Goal: Complete application form: Complete application form

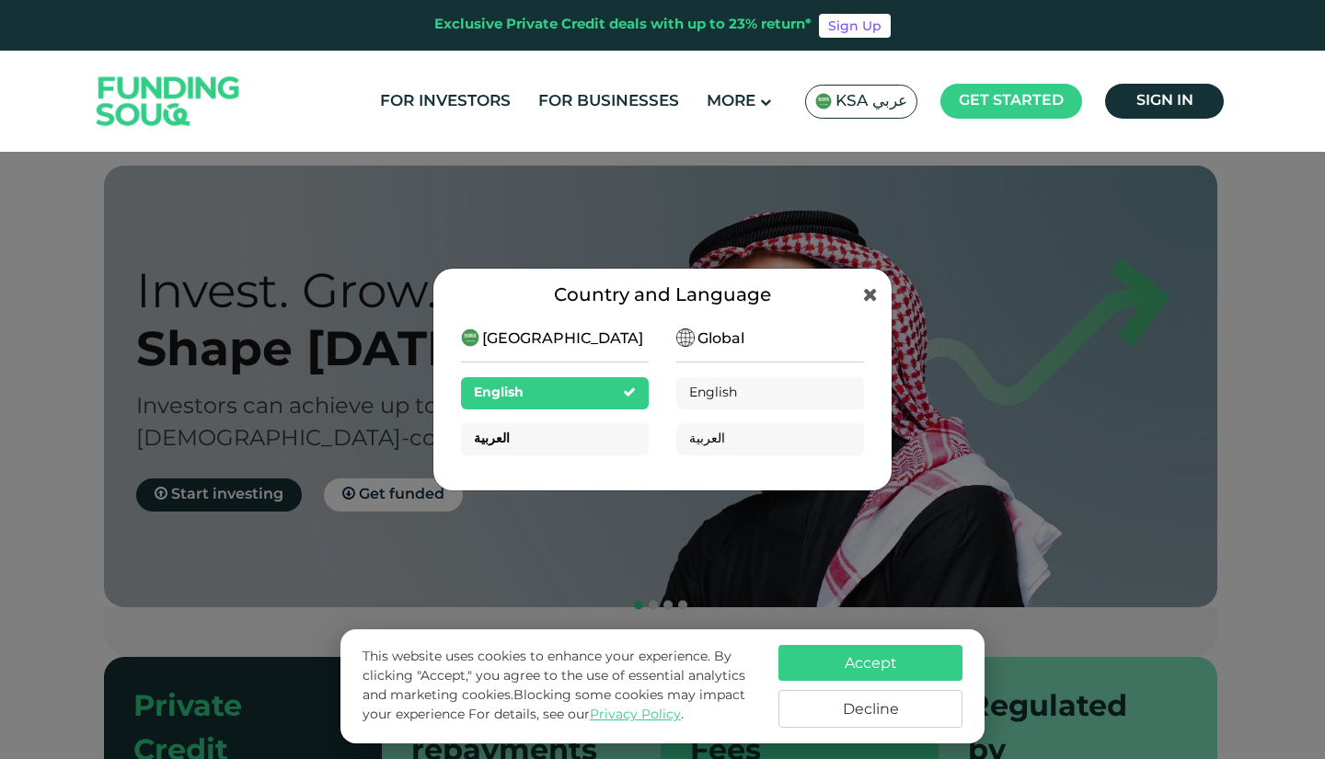
click at [610, 433] on div "العربية" at bounding box center [555, 439] width 188 height 32
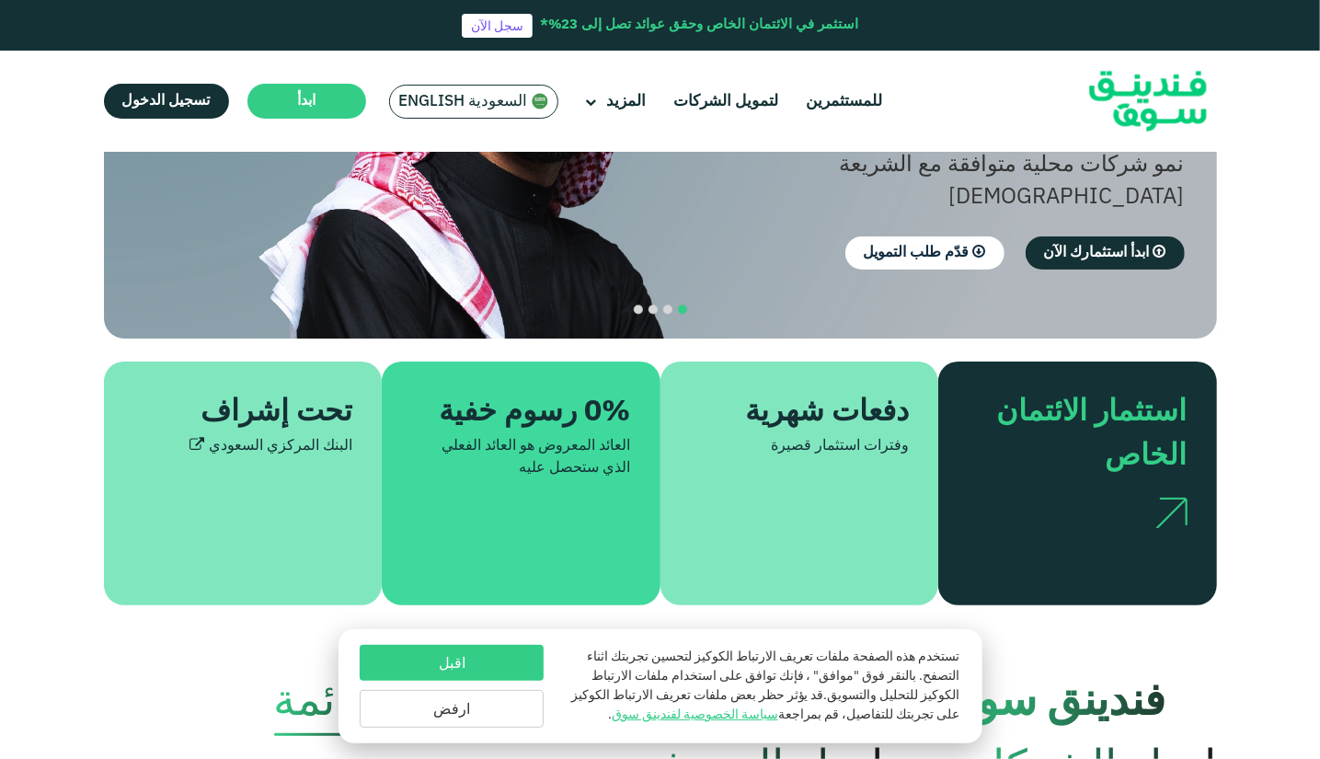
scroll to position [284, 0]
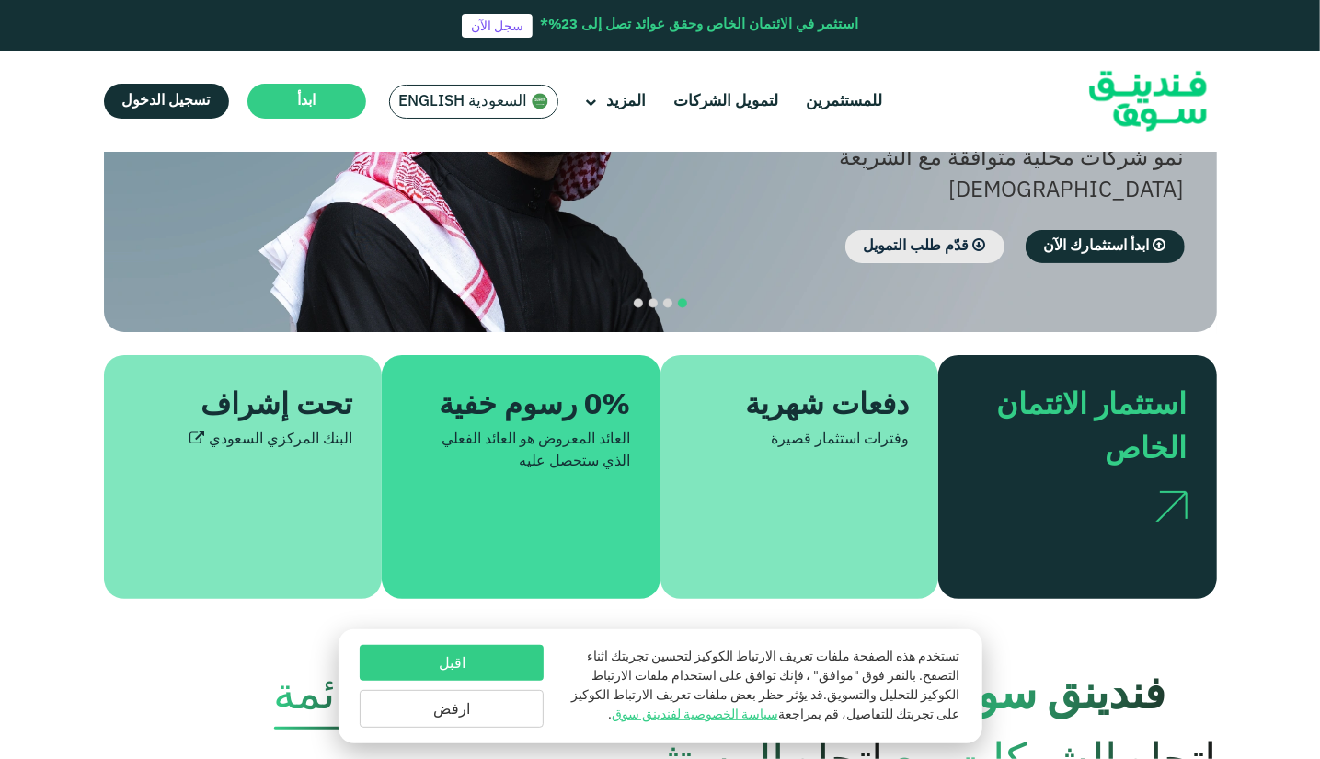
click at [939, 239] on span "قدّم طلب التمويل" at bounding box center [917, 246] width 106 height 14
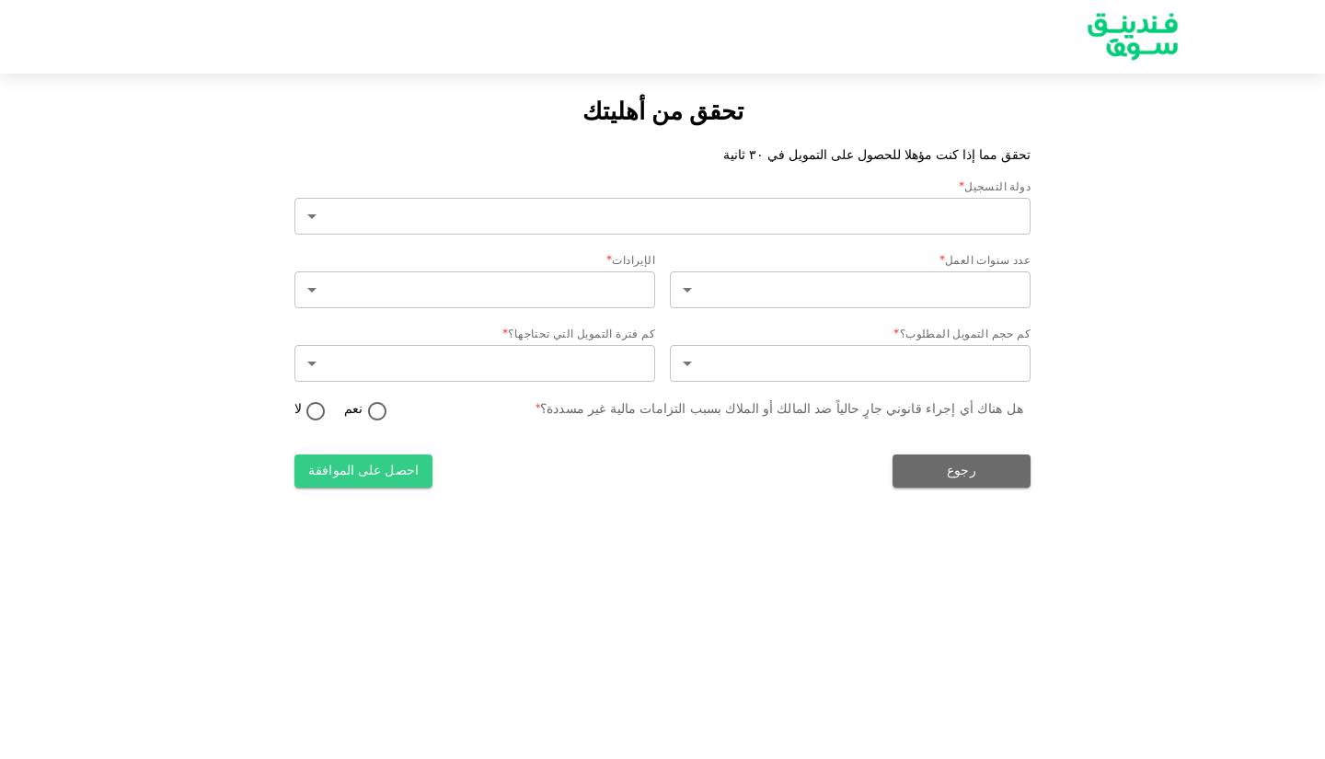
type input "2"
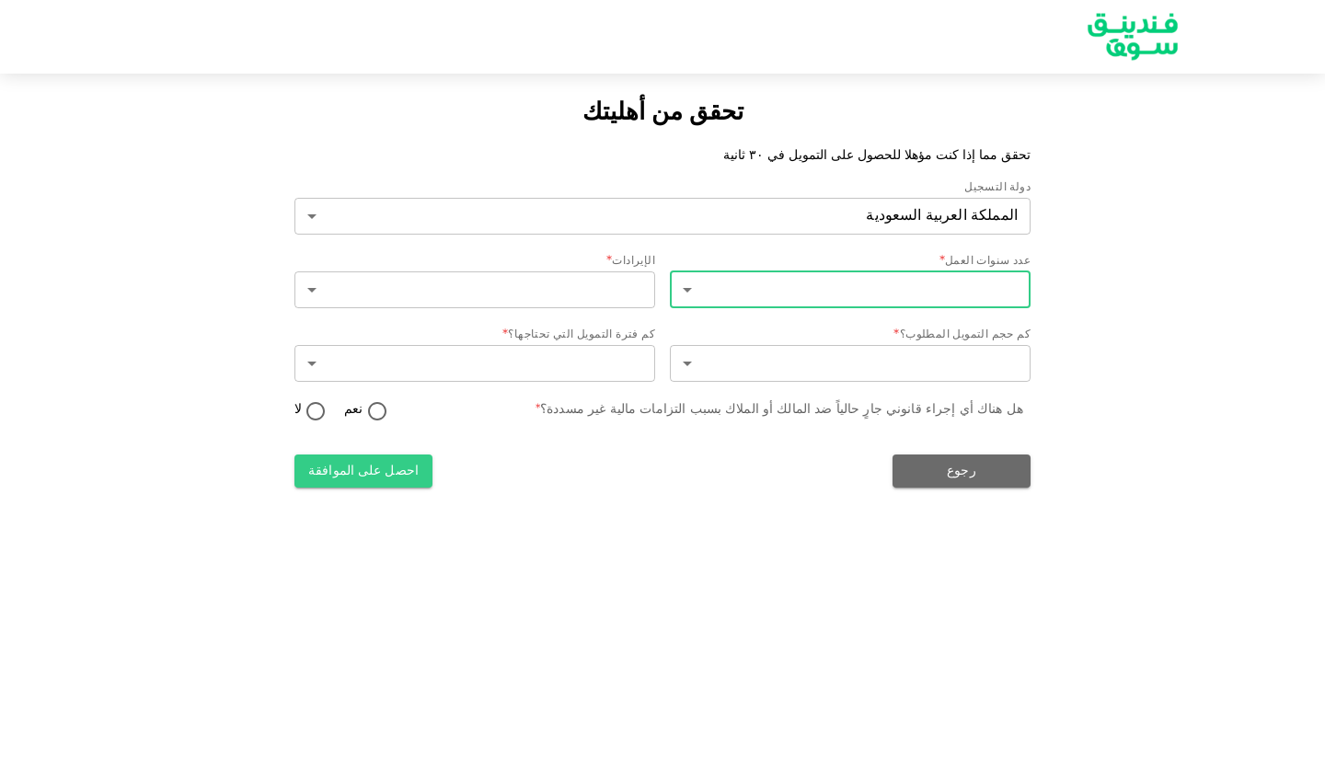
click at [944, 284] on body "تحقق من أهليتك تحقق مما إذا كنت مؤهلا للحصول على التمويل في ٣٠ ثانية دولة التسج…" at bounding box center [662, 379] width 1325 height 759
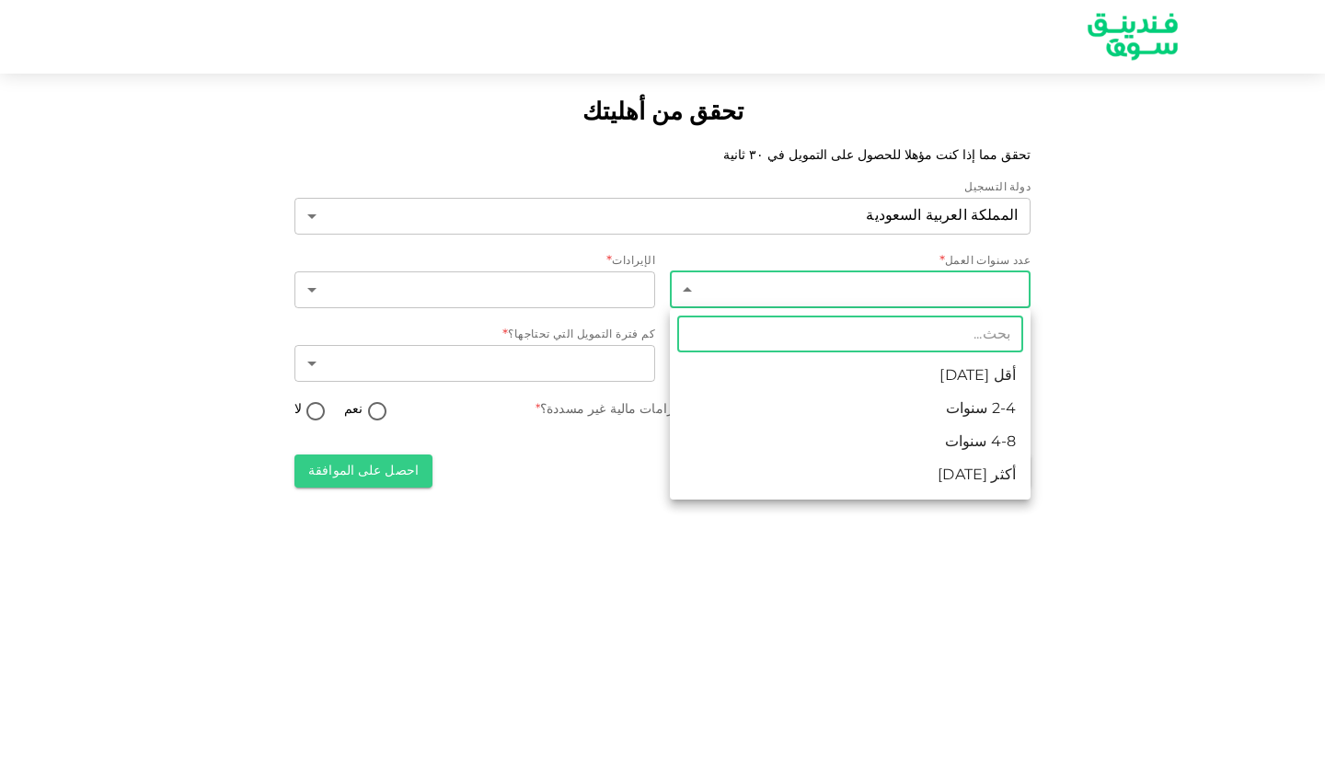
click at [924, 363] on li "أقل من 2 سنة" at bounding box center [850, 376] width 361 height 33
type input "1"
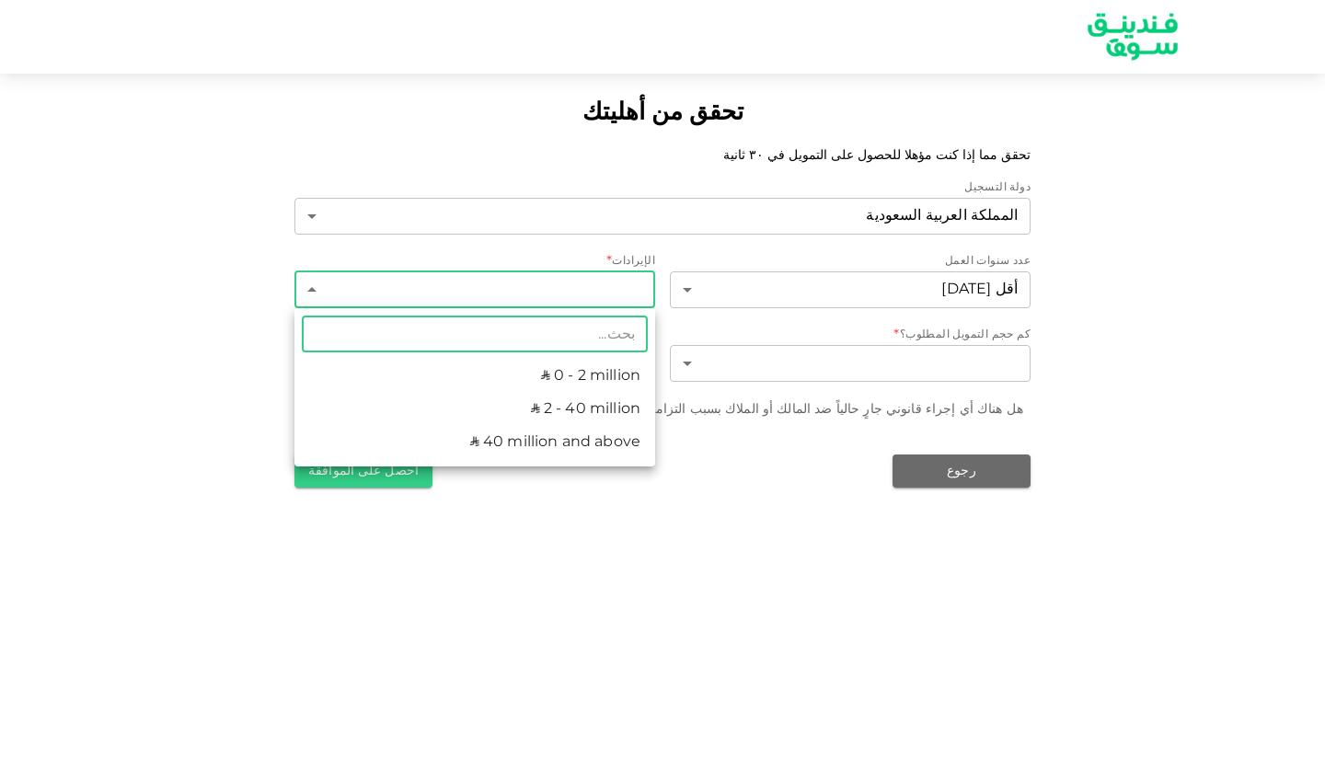
click at [606, 304] on body "تحقق من أهليتك تحقق مما إذا كنت مؤهلا للحصول على التمويل في ٣٠ ثانية دولة التسج…" at bounding box center [662, 379] width 1325 height 759
click at [625, 367] on li "ʢ 0 - 2 million" at bounding box center [474, 376] width 361 height 33
type input "1"
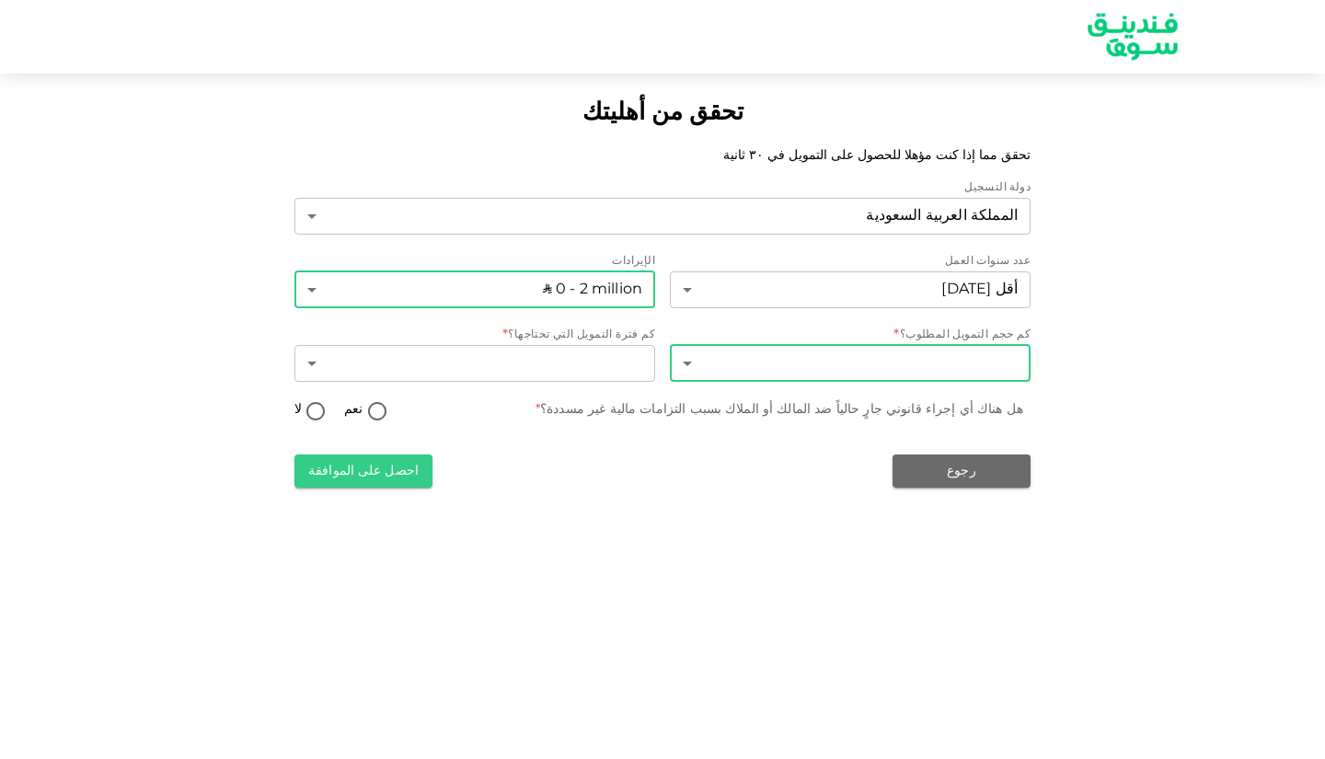
click at [809, 357] on body "تحقق من أهليتك تحقق مما إذا كنت مؤهلا للحصول على التمويل في ٣٠ ثانية دولة التسج…" at bounding box center [662, 379] width 1325 height 759
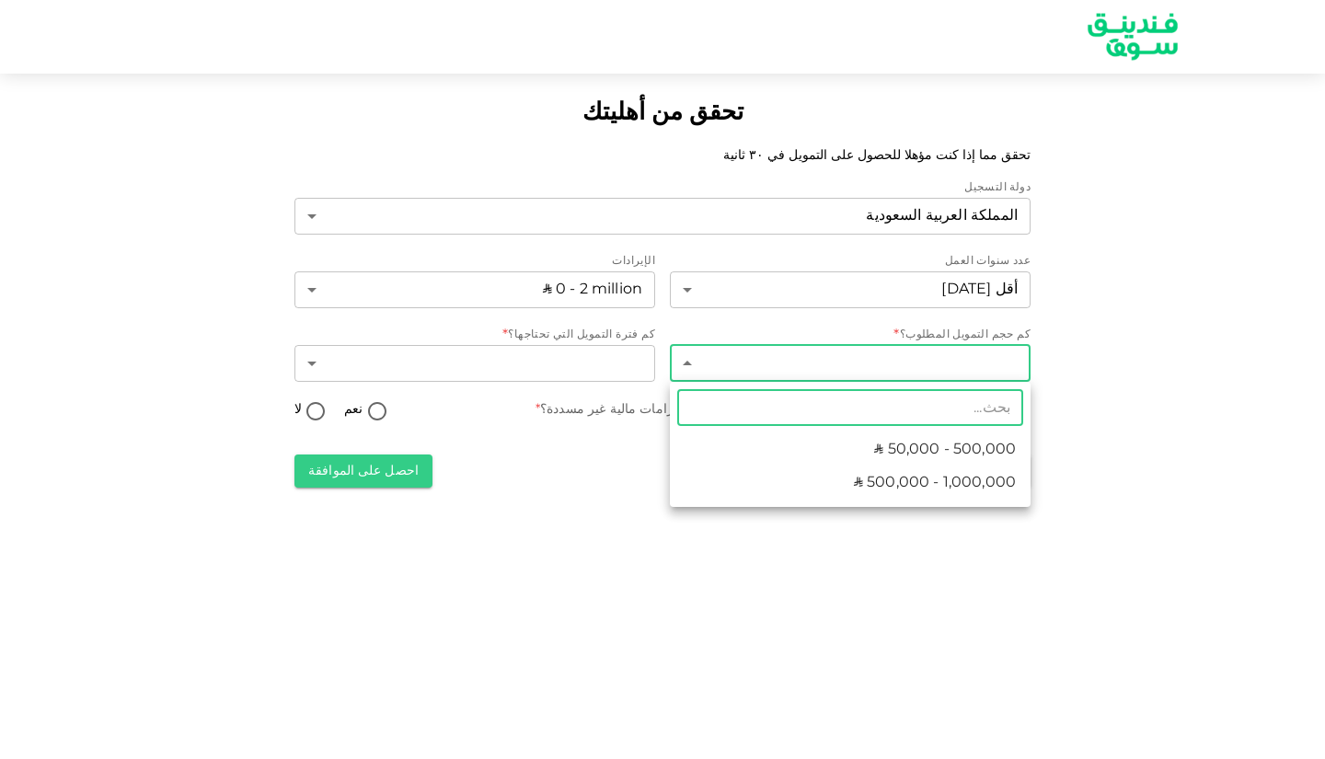
click at [784, 450] on li "ʢ 50,000 - 500,000" at bounding box center [850, 449] width 361 height 33
type input "1"
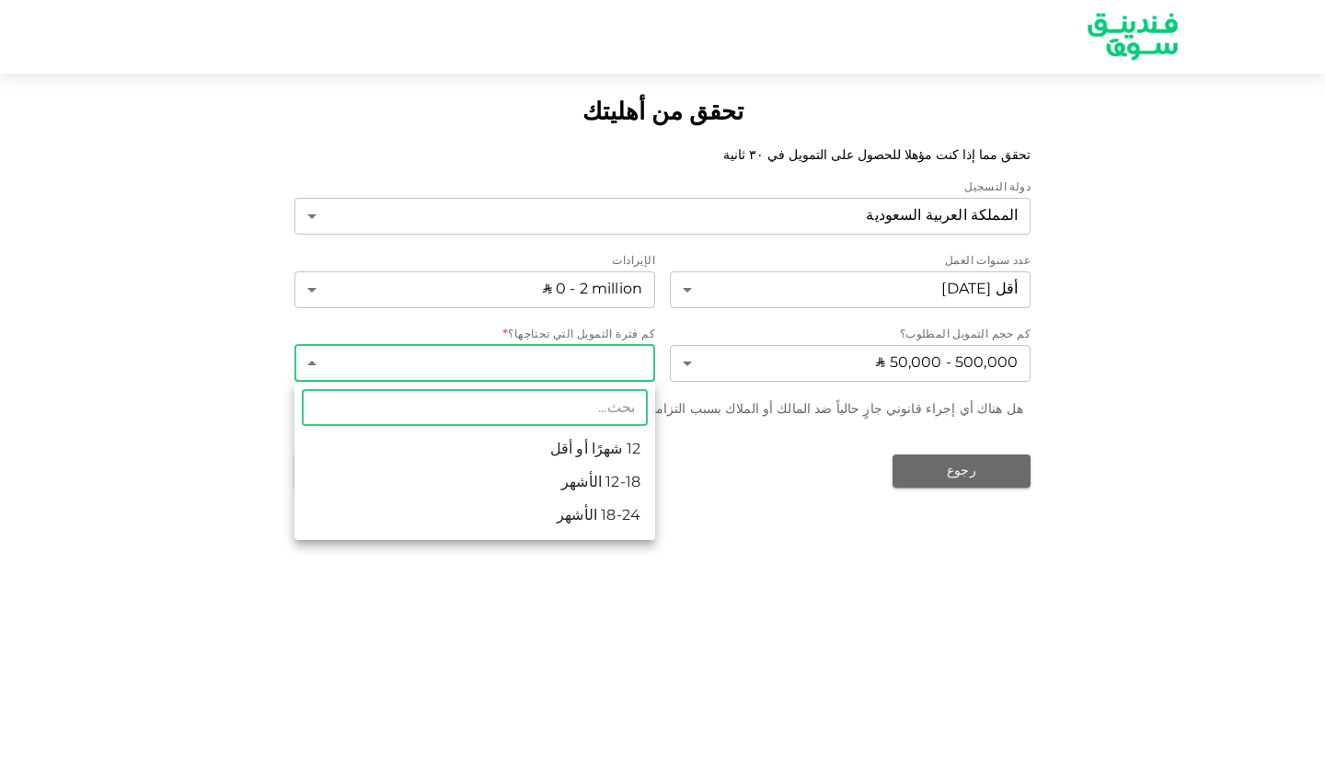
click at [607, 369] on body "تحقق من أهليتك تحقق مما إذا كنت مؤهلا للحصول على التمويل في ٣٠ ثانية دولة التسج…" at bounding box center [662, 379] width 1325 height 759
click at [614, 520] on li "18-24 الأشهر" at bounding box center [474, 515] width 361 height 33
type input "3"
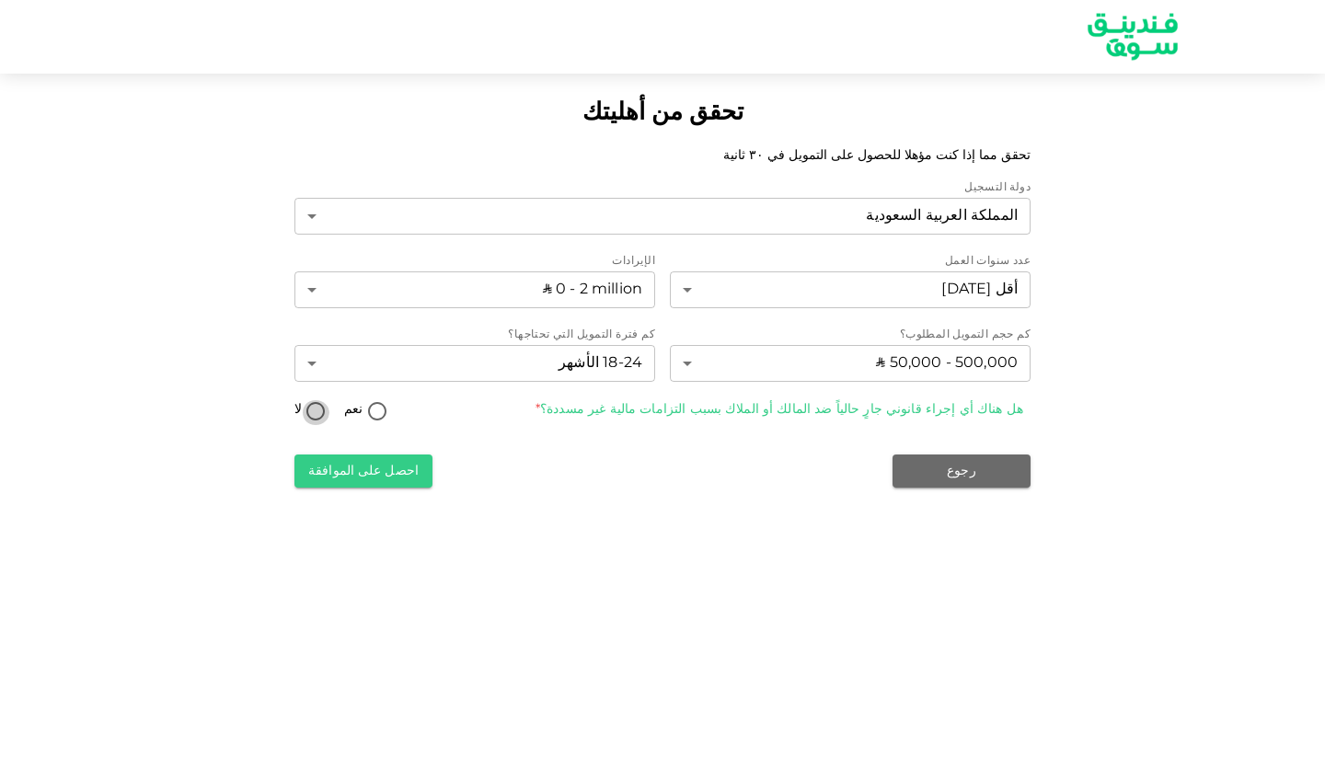
click at [324, 407] on input "لا" at bounding box center [316, 412] width 28 height 25
radio input "true"
click at [357, 465] on button "احصل على الموافقة" at bounding box center [363, 470] width 138 height 33
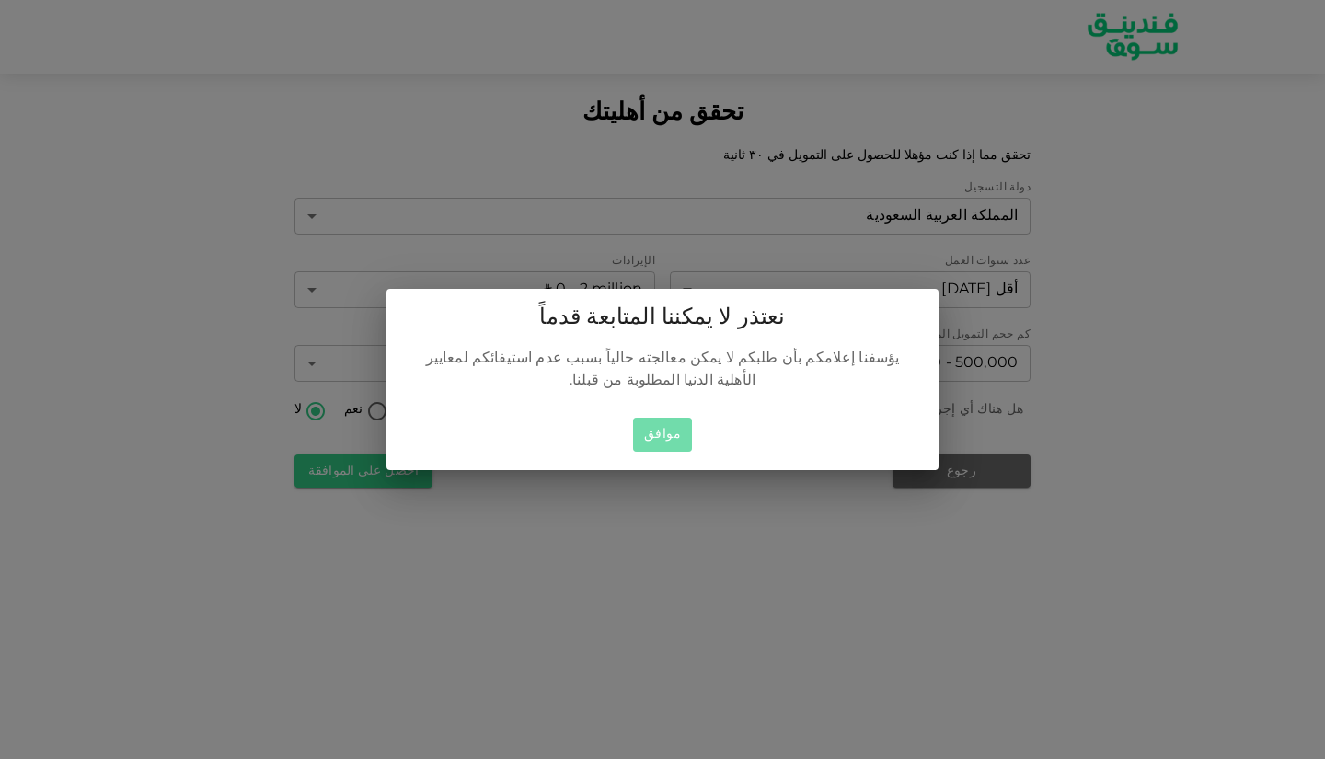
click at [669, 431] on button "موافق" at bounding box center [662, 435] width 59 height 34
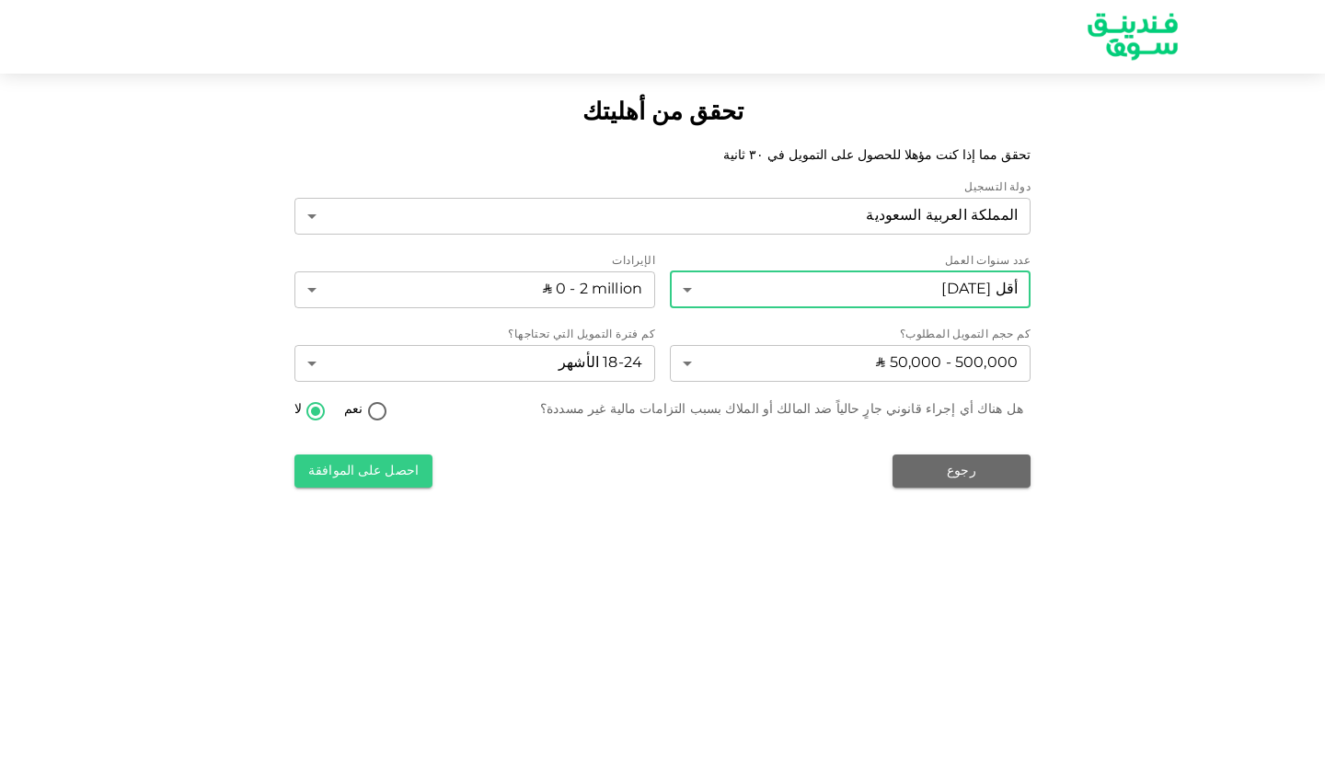
click at [835, 286] on body "تحقق من أهليتك تحقق مما إذا كنت مؤهلا للحصول على التمويل في ٣٠ ثانية دولة التسج…" at bounding box center [662, 379] width 1325 height 759
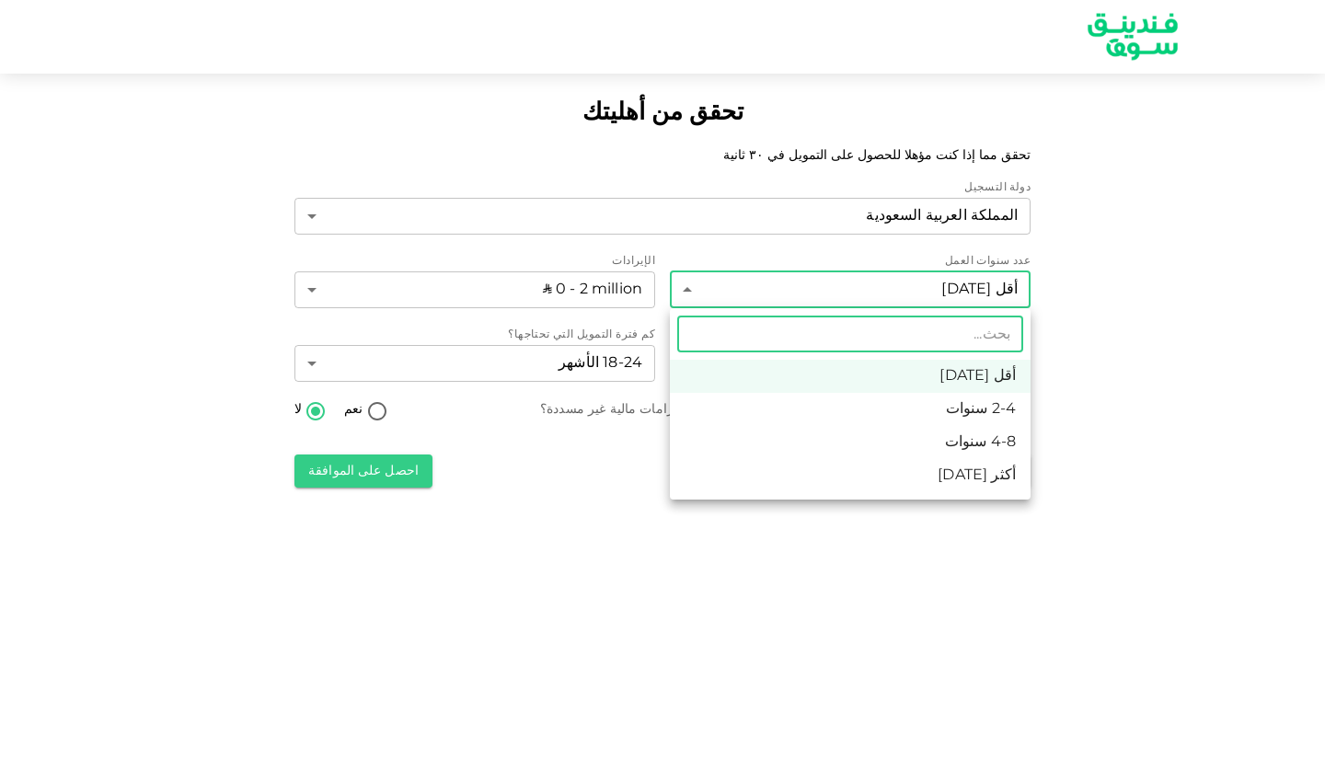
click at [832, 284] on div at bounding box center [662, 379] width 1325 height 759
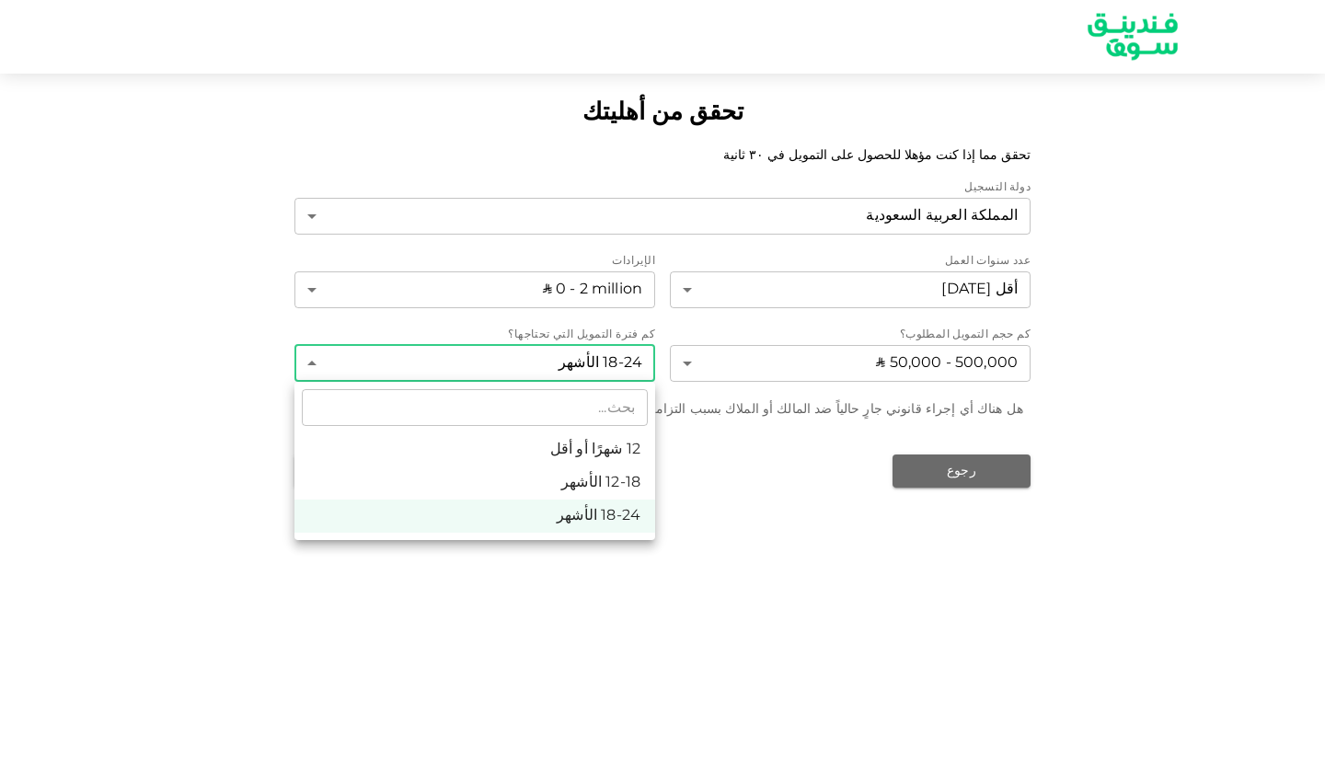
click at [616, 371] on body "تحقق من أهليتك تحقق مما إذا كنت مؤهلا للحصول على التمويل في ٣٠ ثانية دولة التسج…" at bounding box center [662, 379] width 1325 height 759
click at [800, 336] on div at bounding box center [662, 379] width 1325 height 759
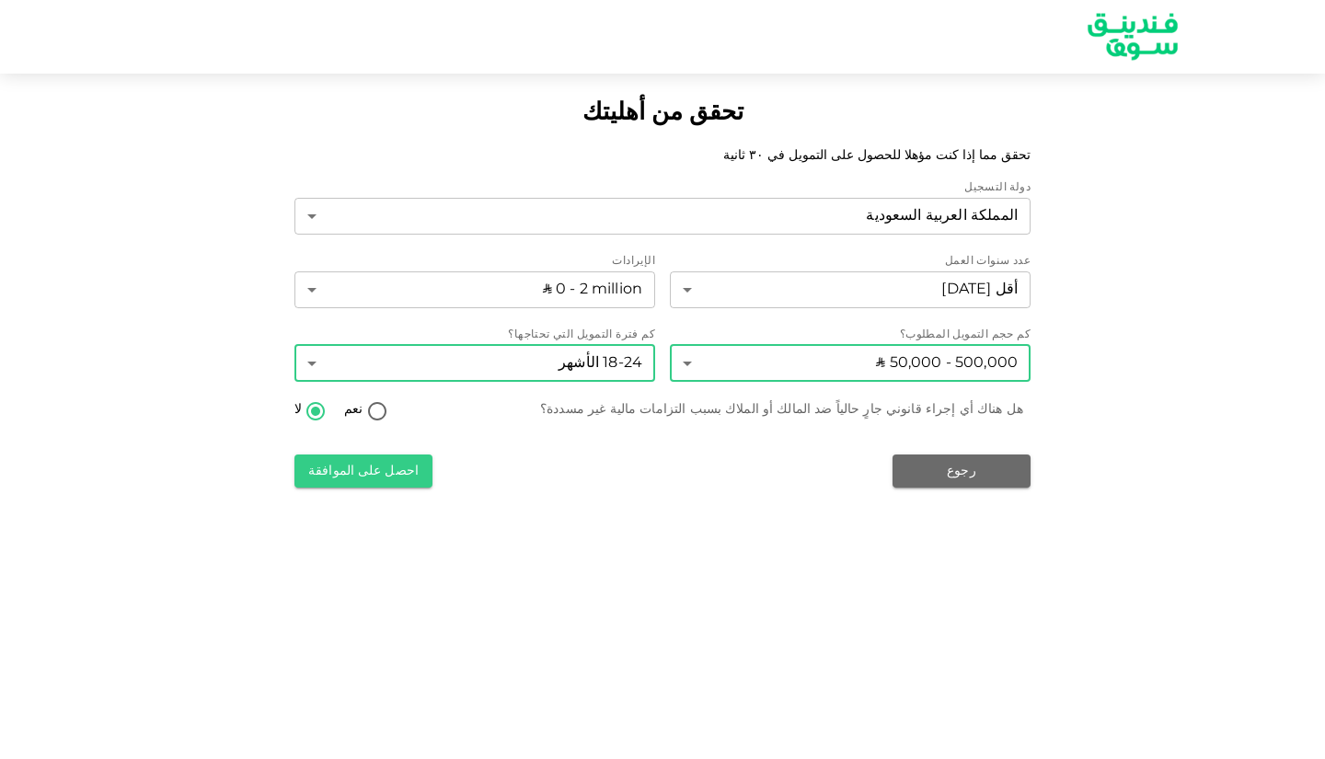
click at [787, 362] on body "تحقق من أهليتك تحقق مما إذا كنت مؤهلا للحصول على التمويل في ٣٠ ثانية دولة التسج…" at bounding box center [662, 379] width 1325 height 759
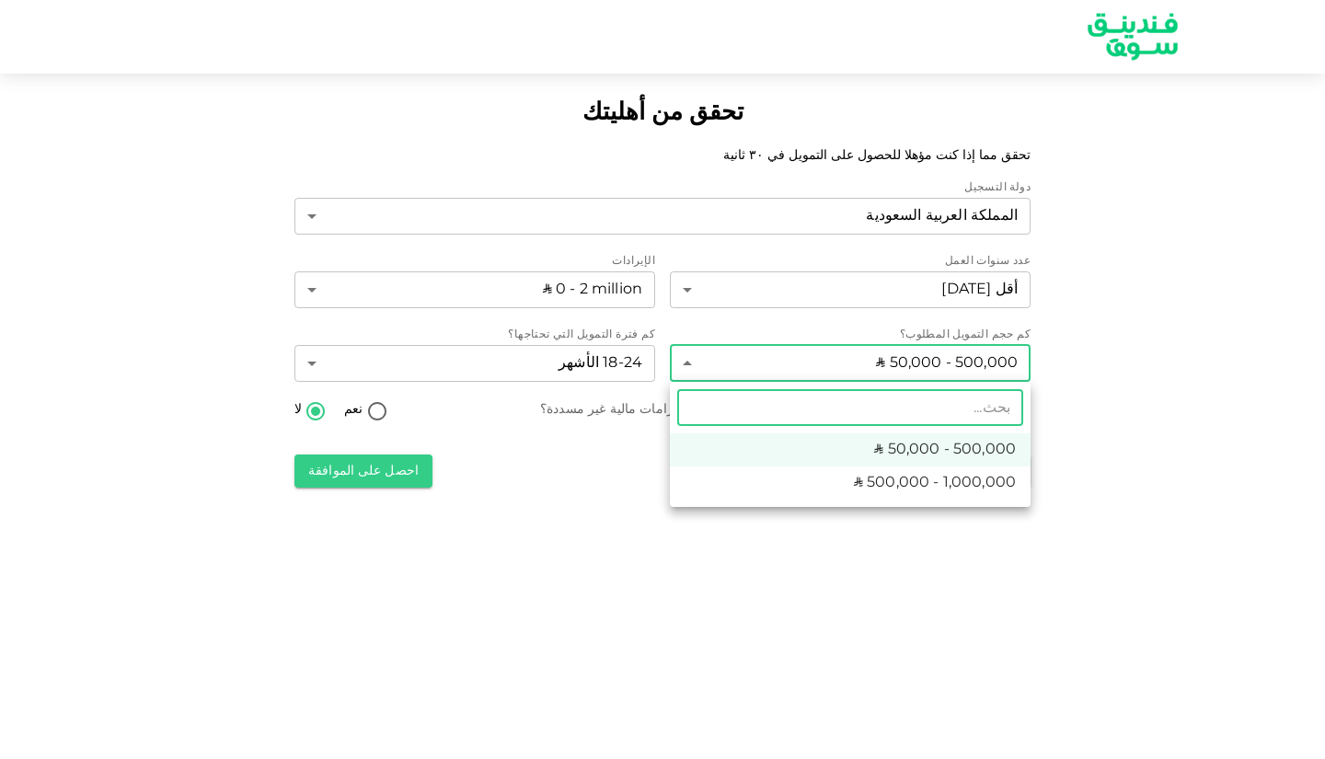
click at [610, 354] on div at bounding box center [662, 379] width 1325 height 759
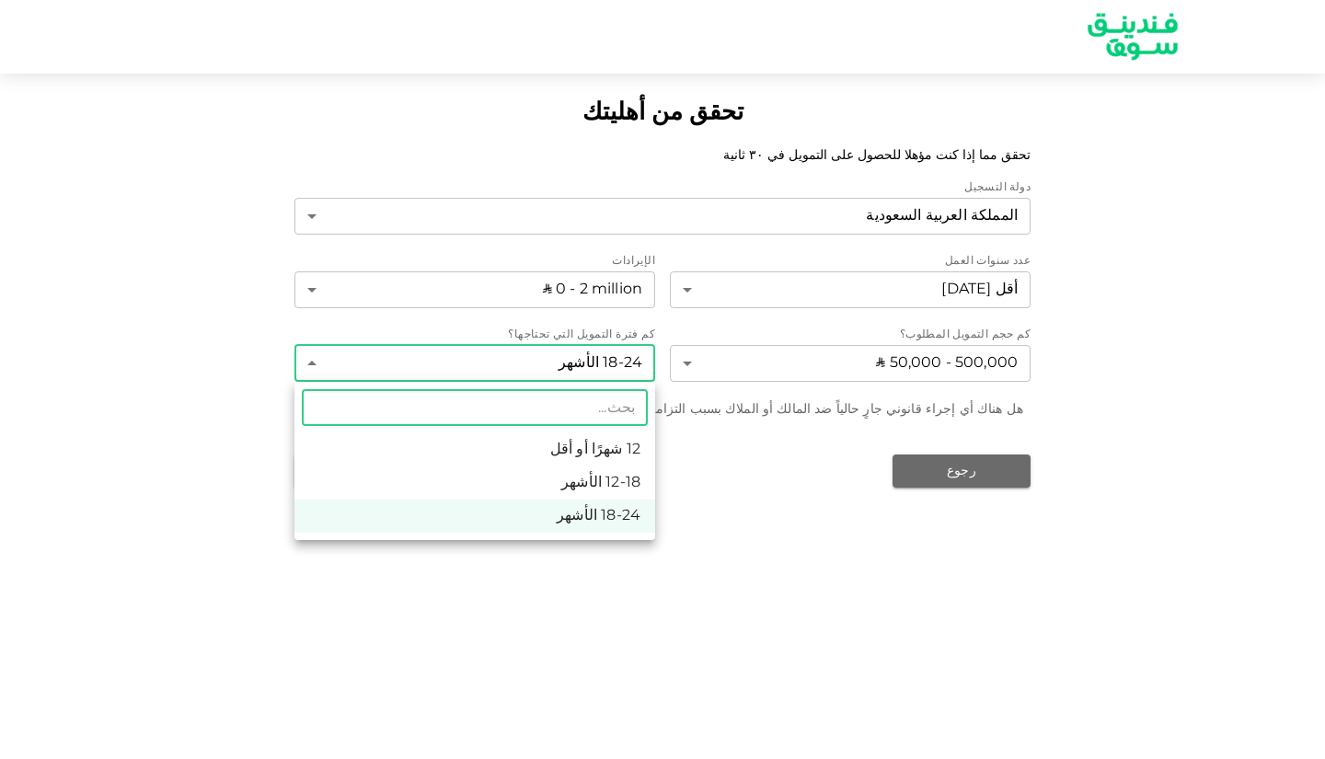
click at [614, 354] on body "تحقق من أهليتك تحقق مما إذا كنت مؤهلا للحصول على التمويل في ٣٠ ثانية دولة التسج…" at bounding box center [662, 379] width 1325 height 759
click at [624, 453] on li "12 شهرًا أو أقل" at bounding box center [474, 449] width 361 height 33
type input "1"
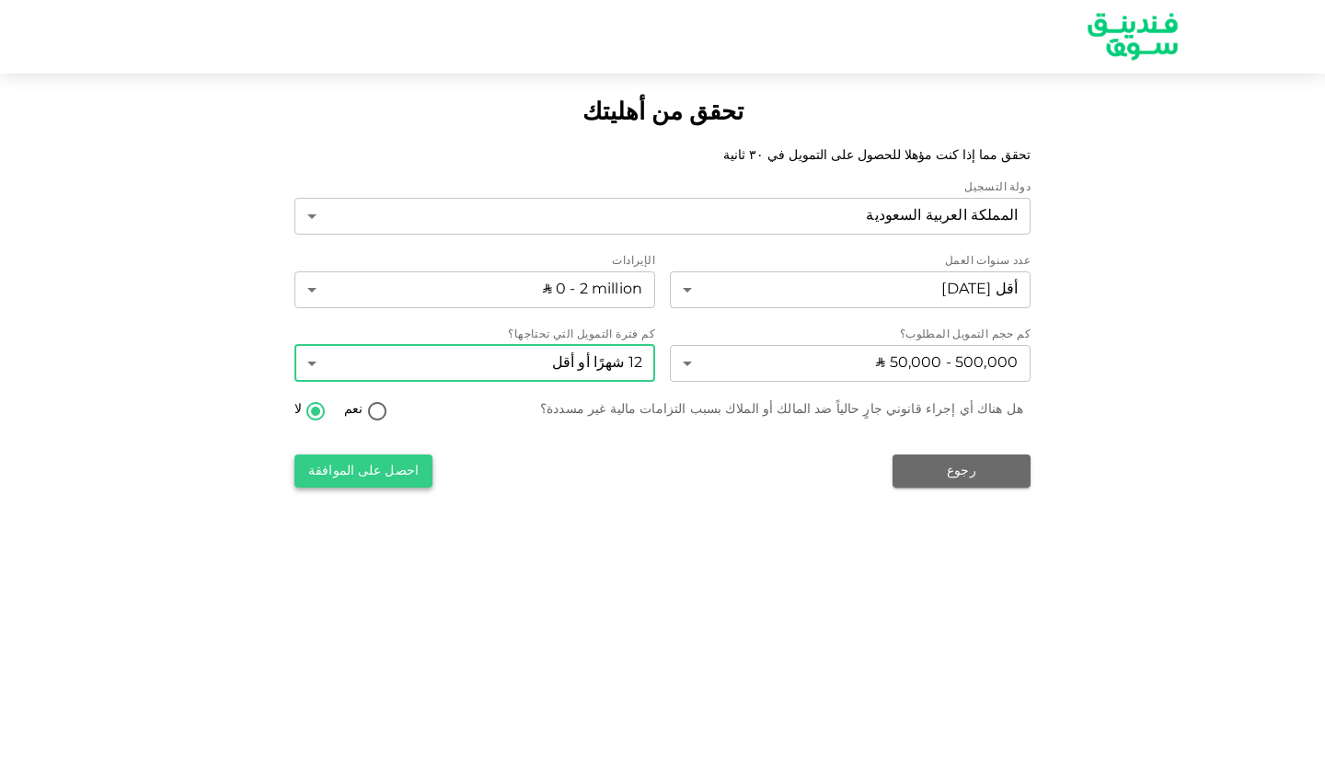
click at [417, 483] on button "احصل على الموافقة" at bounding box center [363, 470] width 138 height 33
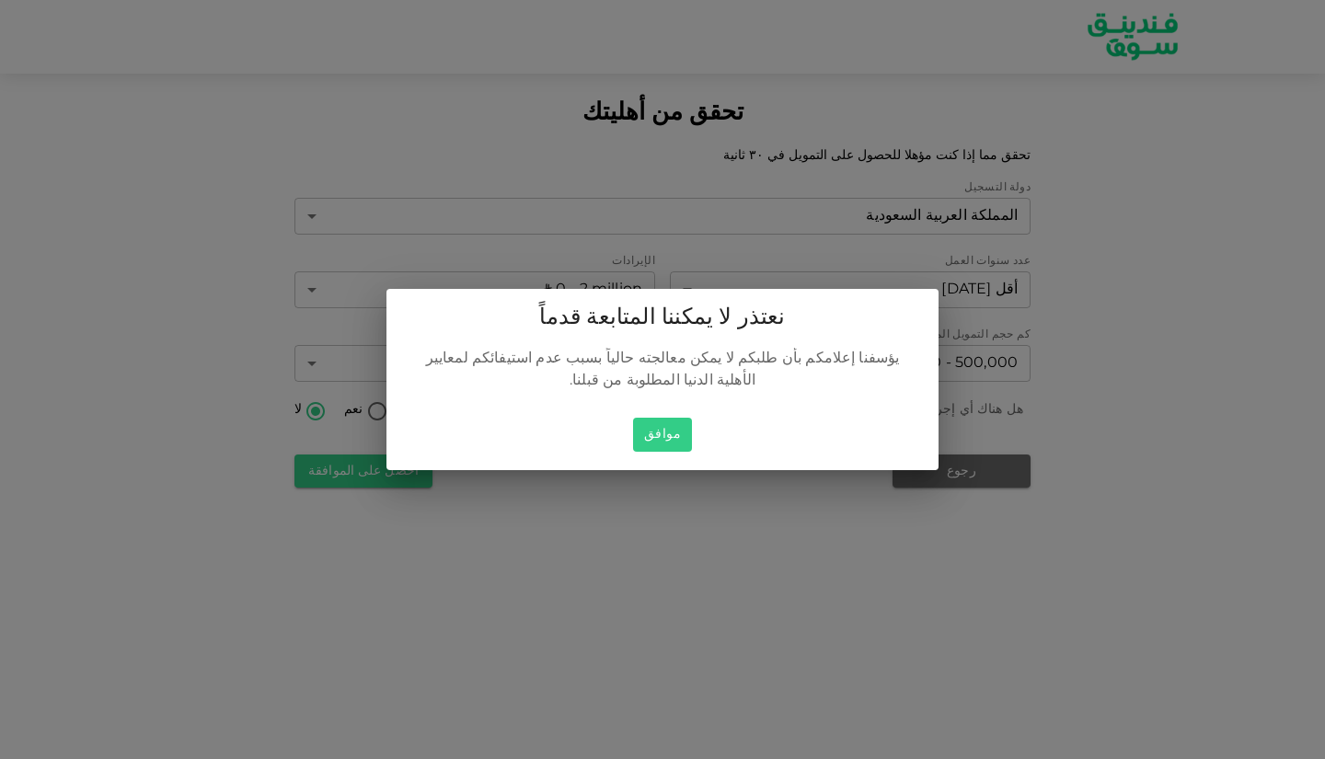
click at [703, 420] on div "موافق" at bounding box center [662, 440] width 552 height 60
click at [688, 419] on button "موافق" at bounding box center [662, 435] width 59 height 34
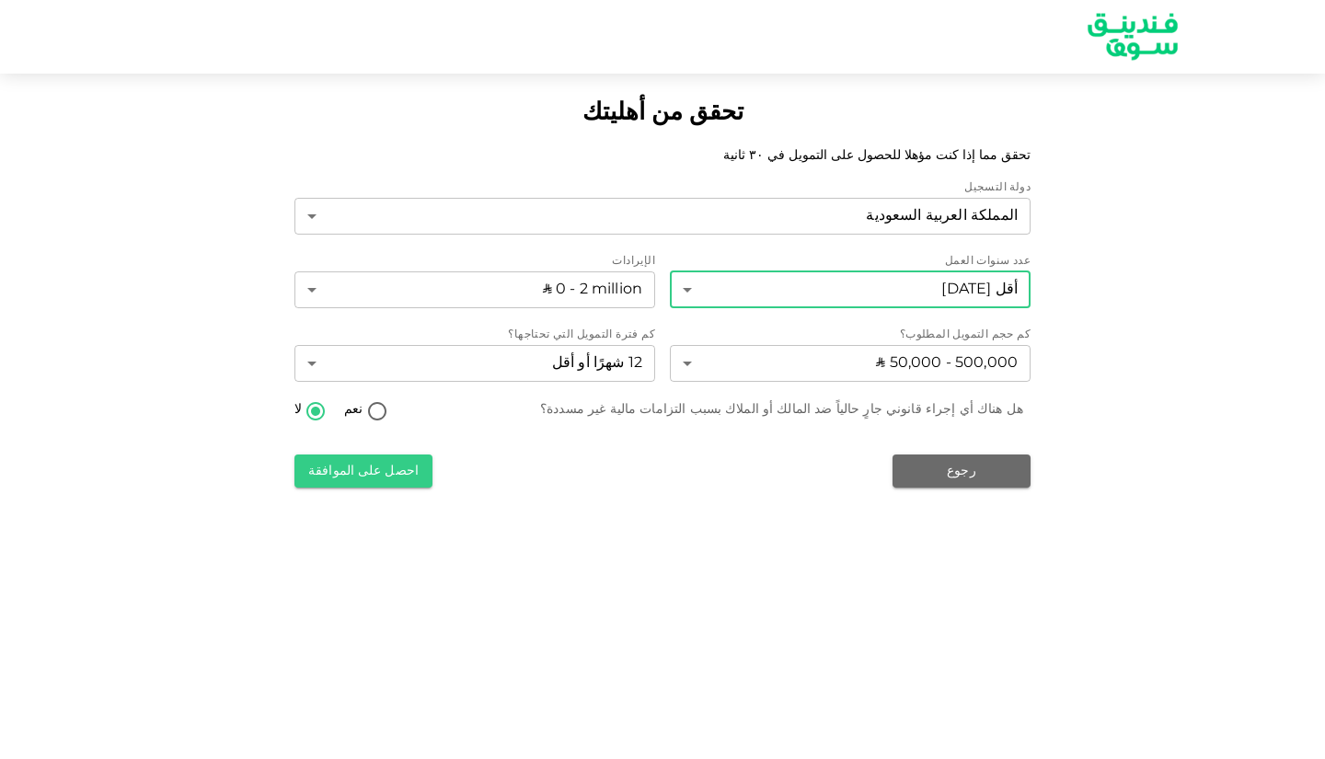
click at [699, 291] on body "تحقق من أهليتك تحقق مما إذا كنت مؤهلا للحصول على التمويل في ٣٠ ثانية دولة التسج…" at bounding box center [662, 379] width 1325 height 759
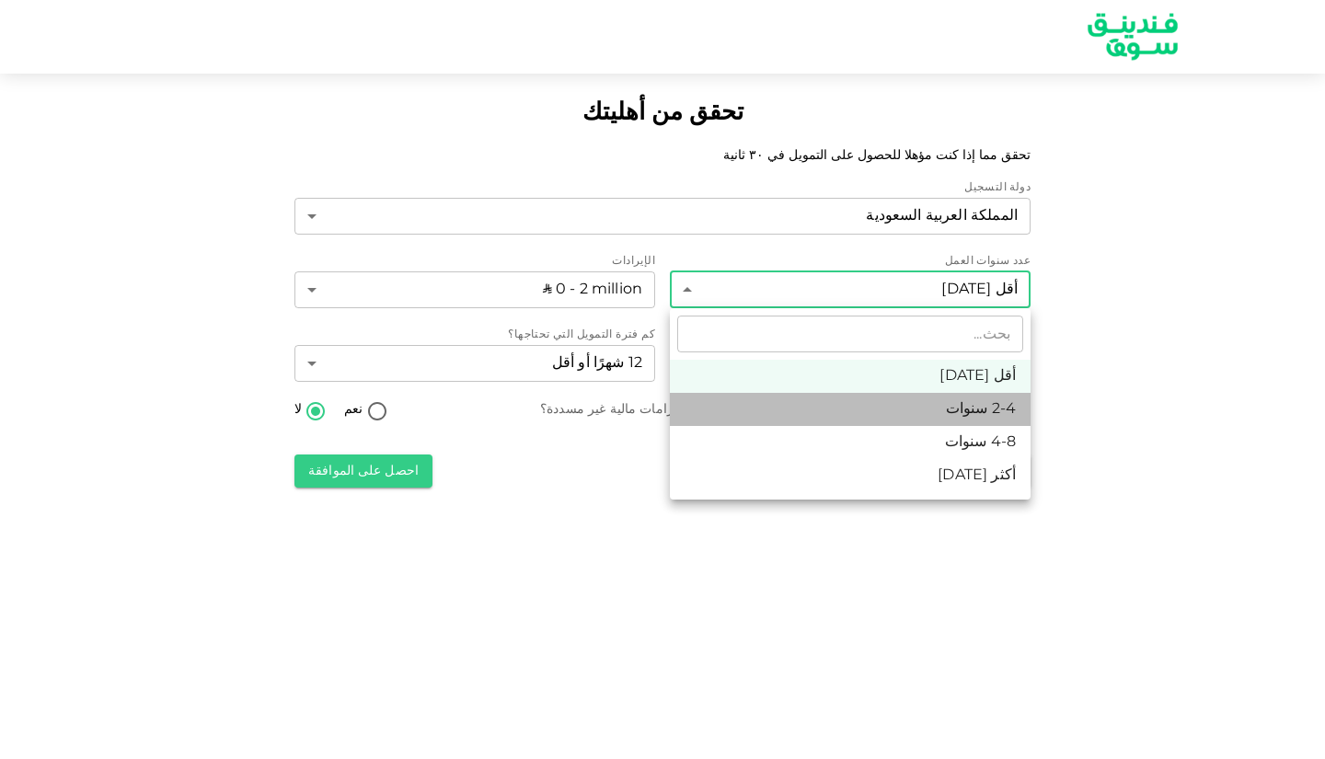
click at [745, 397] on li "2-4 سنوات" at bounding box center [850, 409] width 361 height 33
type input "2"
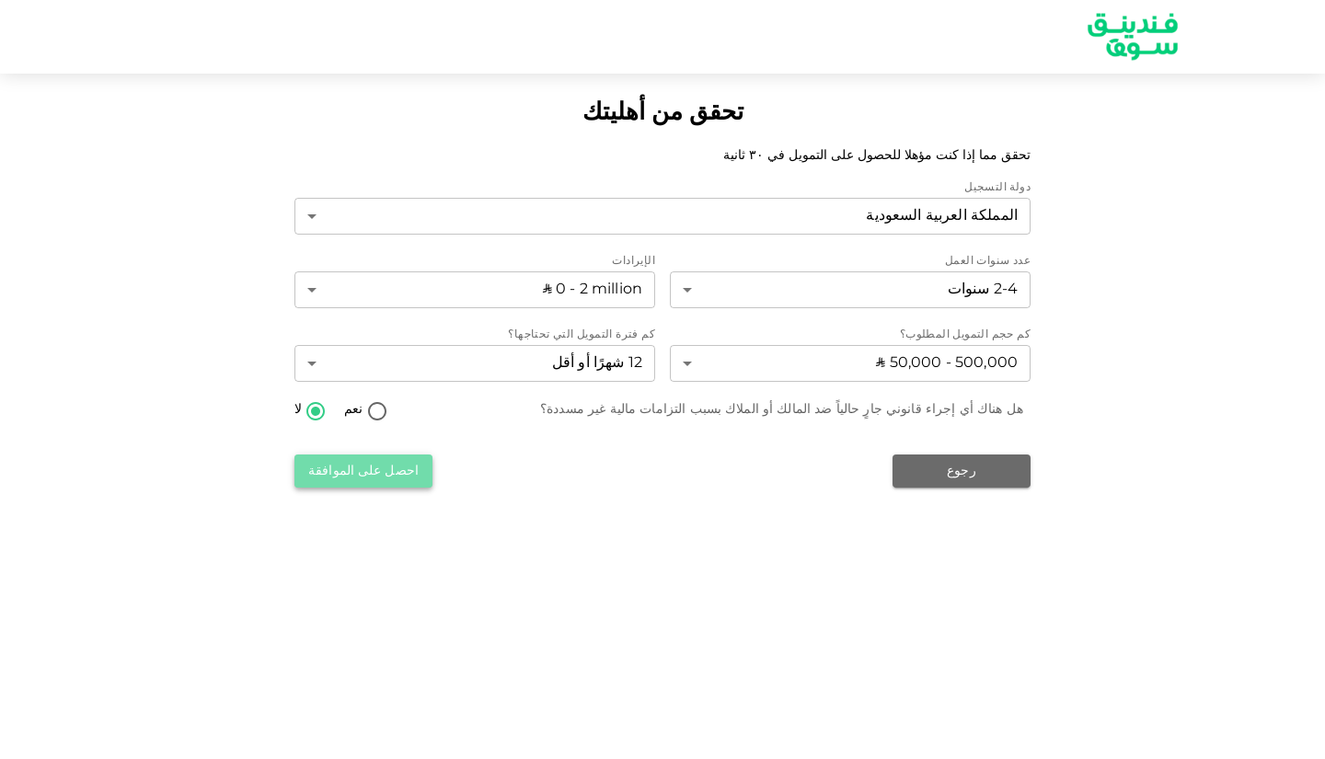
click at [402, 477] on button "احصل على الموافقة" at bounding box center [363, 470] width 138 height 33
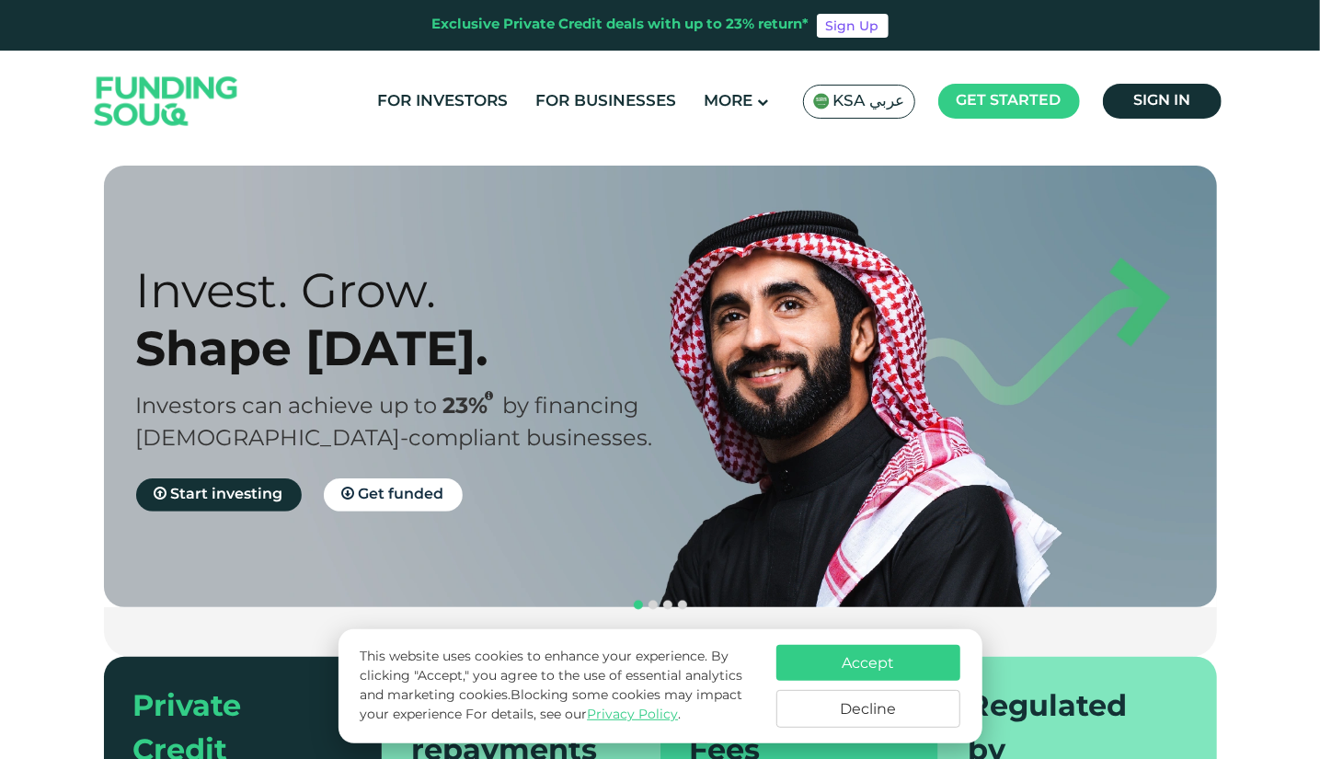
click at [873, 101] on span "KSA عربي" at bounding box center [869, 101] width 72 height 21
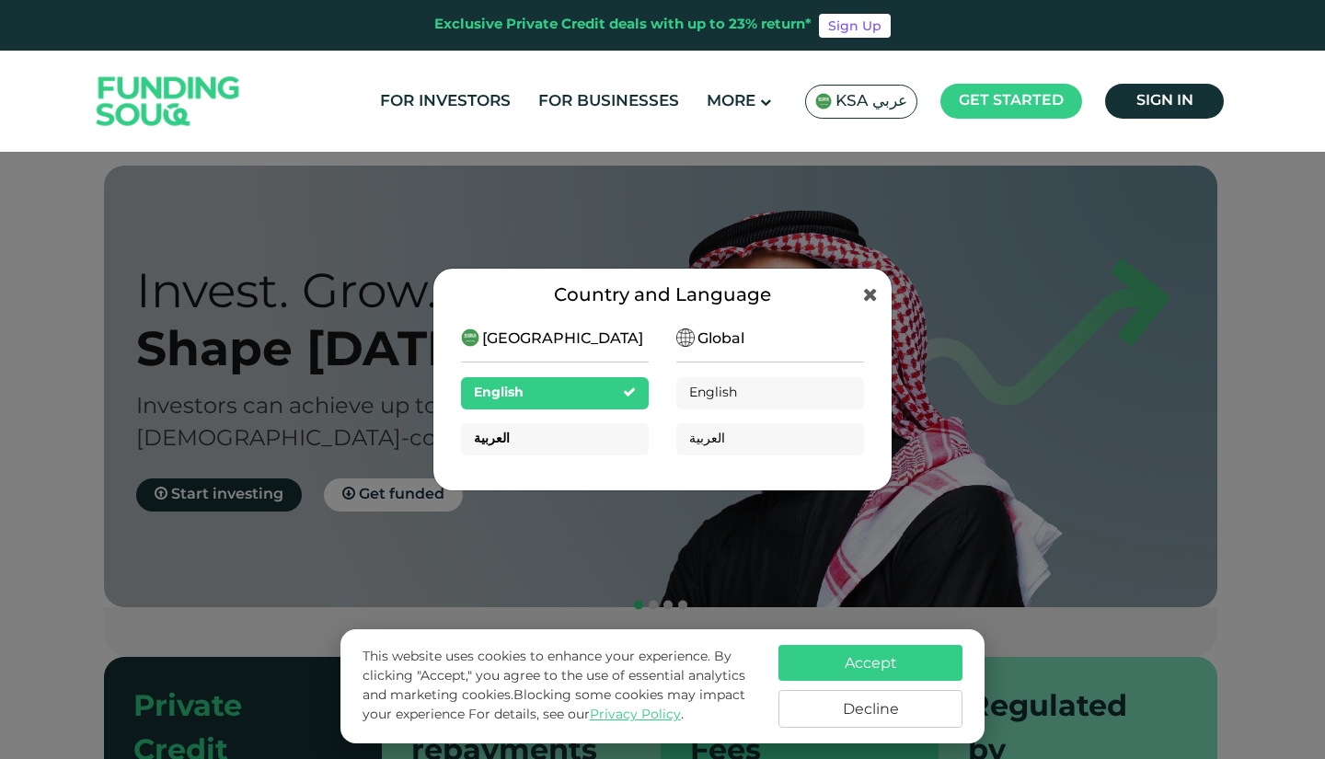
click at [532, 436] on div "العربية" at bounding box center [555, 439] width 188 height 32
click at [540, 435] on div "العربية" at bounding box center [555, 439] width 188 height 32
click at [543, 437] on div "العربية" at bounding box center [555, 439] width 188 height 32
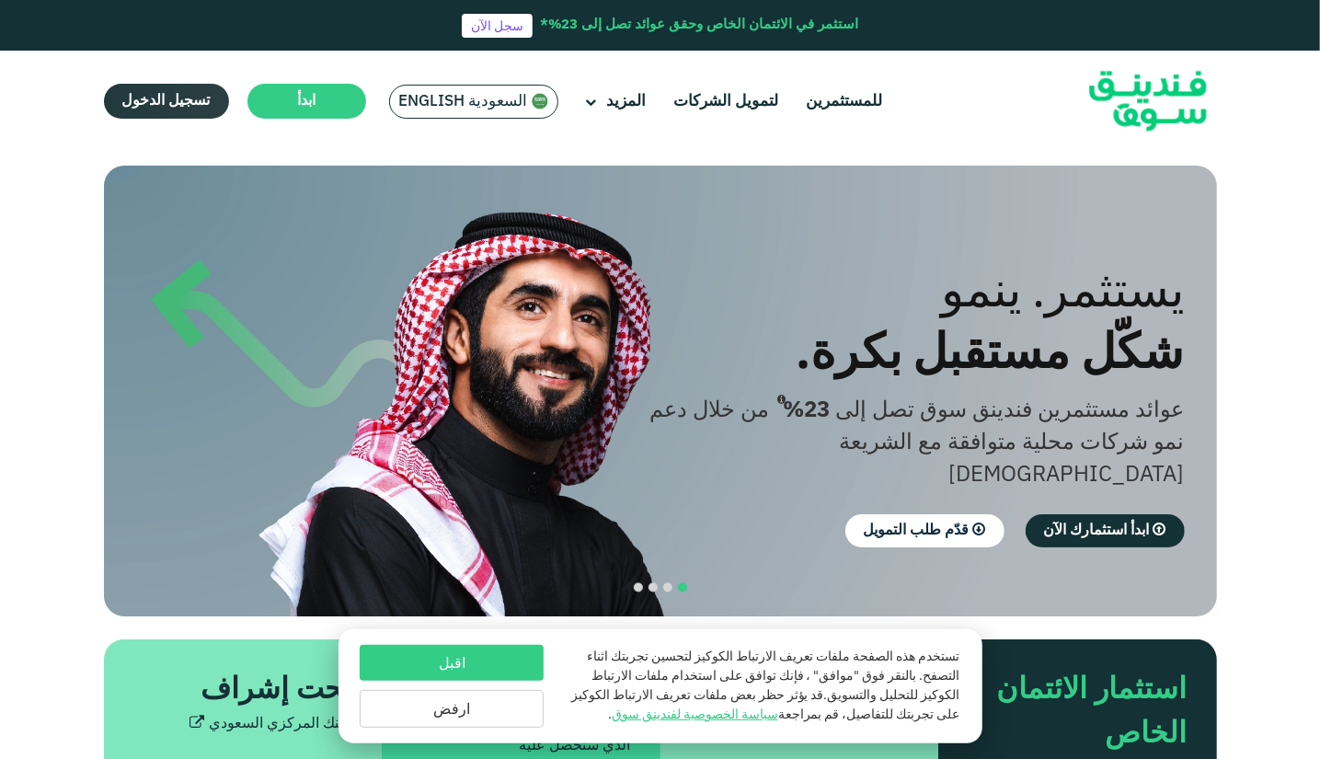
click at [177, 109] on link "تسجيل الدخول" at bounding box center [166, 101] width 125 height 35
click at [905, 514] on link "قدّم طلب التمويل" at bounding box center [924, 530] width 159 height 33
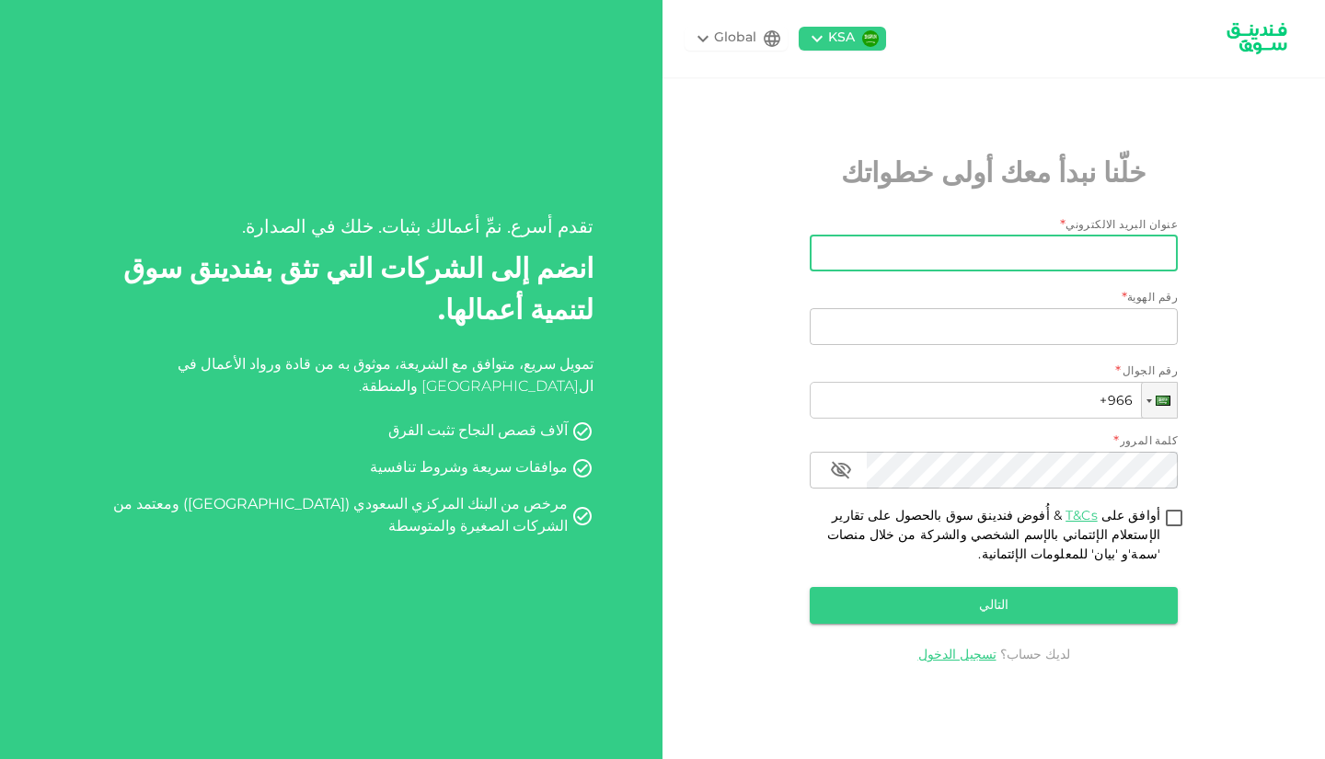
click at [931, 259] on input "عنوان البريد الالكتروني" at bounding box center [1004, 253] width 348 height 37
click at [830, 282] on div "عنوان البريد الالكتروني * عنوان البريد الالكتروني عنوان البريد الالكتروني رقم ا…" at bounding box center [993, 424] width 368 height 415
click at [980, 254] on input "عنوان البريد الالكتروني" at bounding box center [1004, 253] width 348 height 37
type input "[EMAIL_ADDRESS][DOMAIN_NAME]"
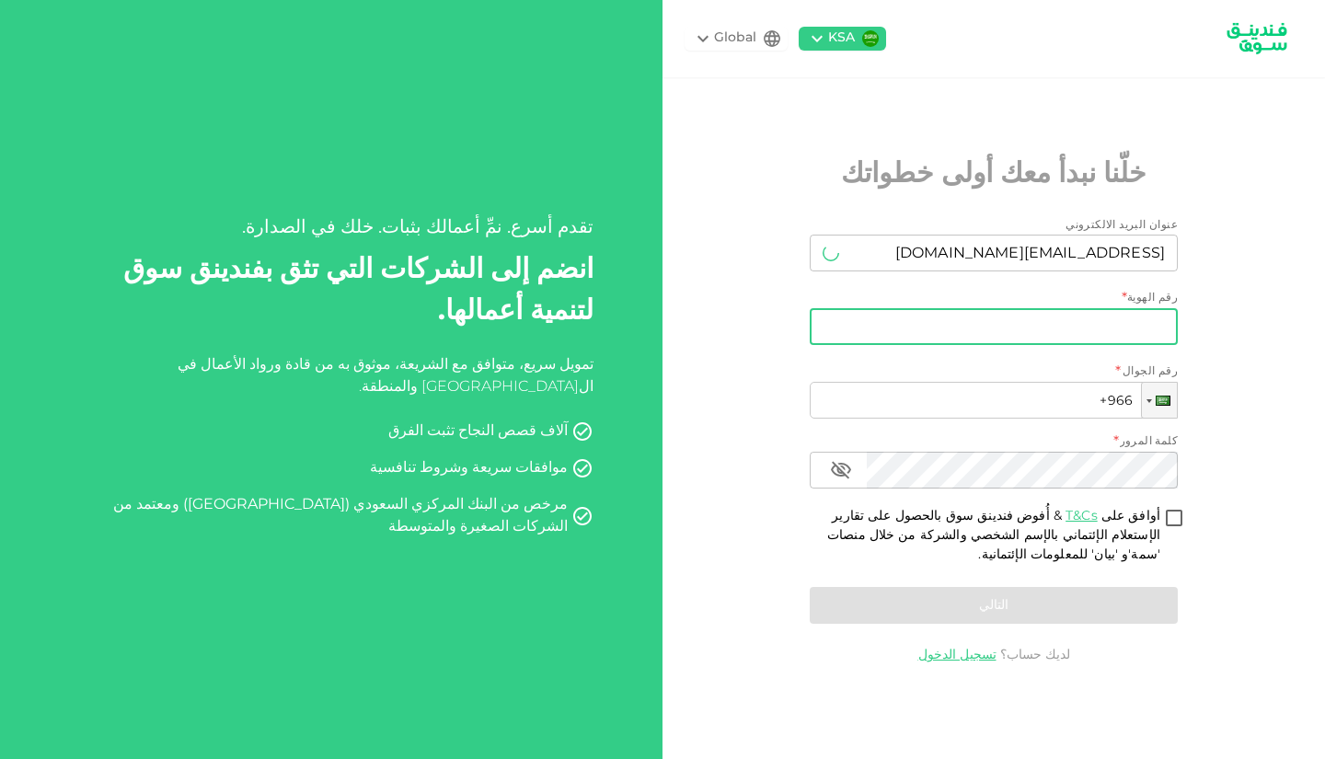
click at [973, 329] on input "رقم الهوية" at bounding box center [993, 326] width 368 height 37
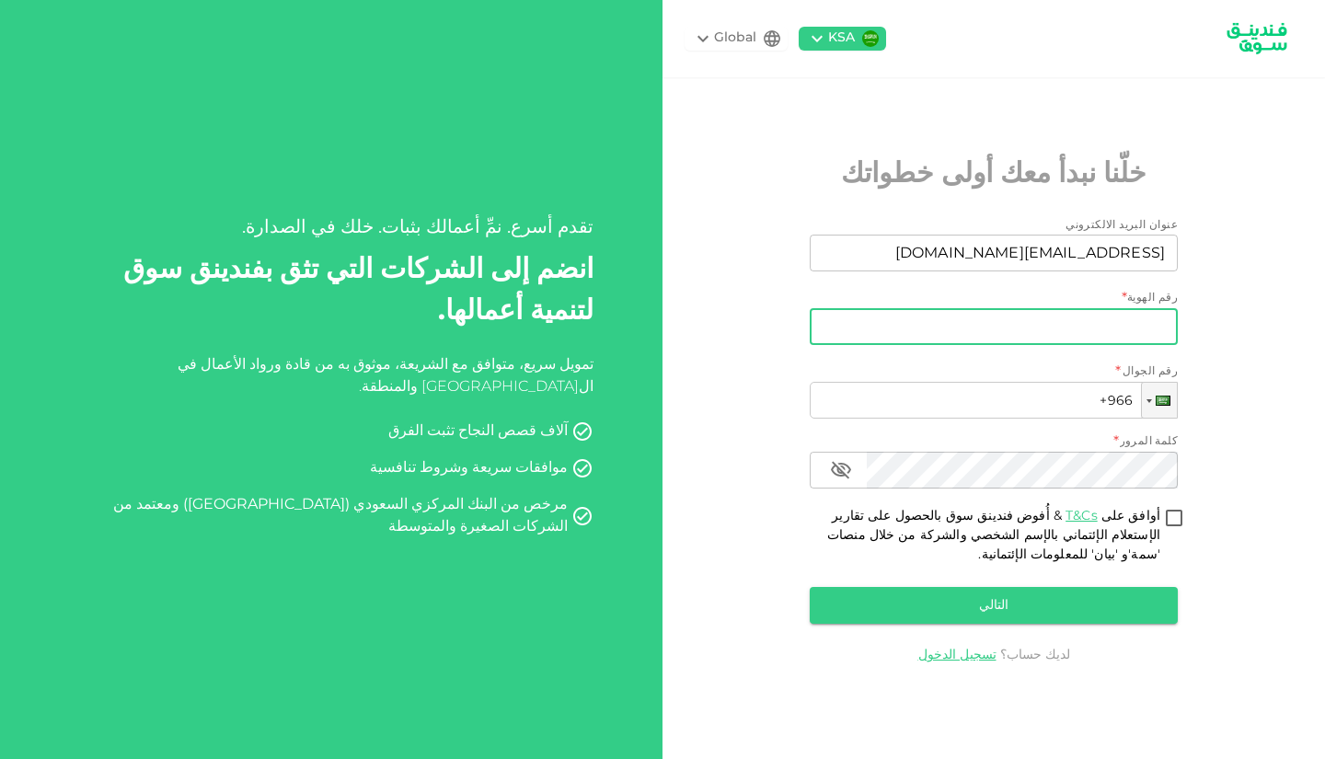
click at [969, 336] on input "رقم الهوية" at bounding box center [993, 326] width 368 height 37
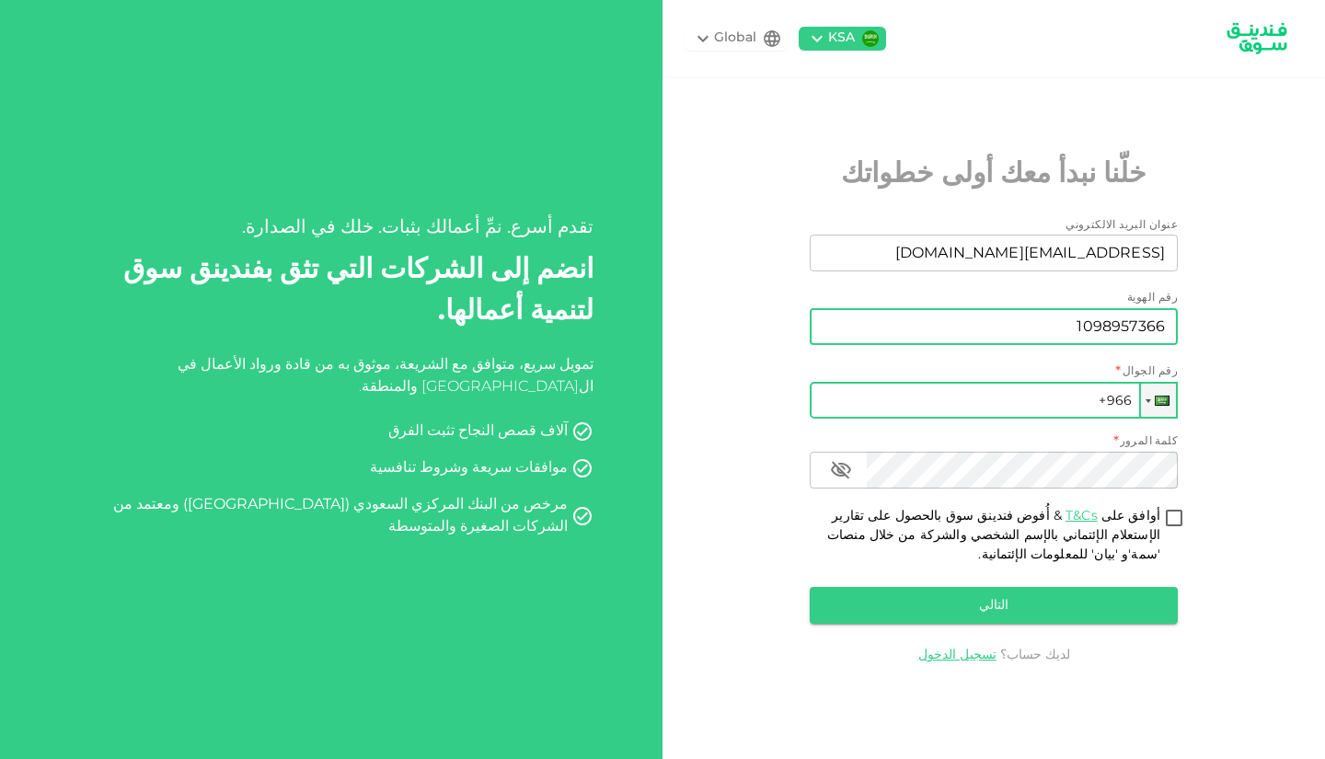
type input "1098957366"
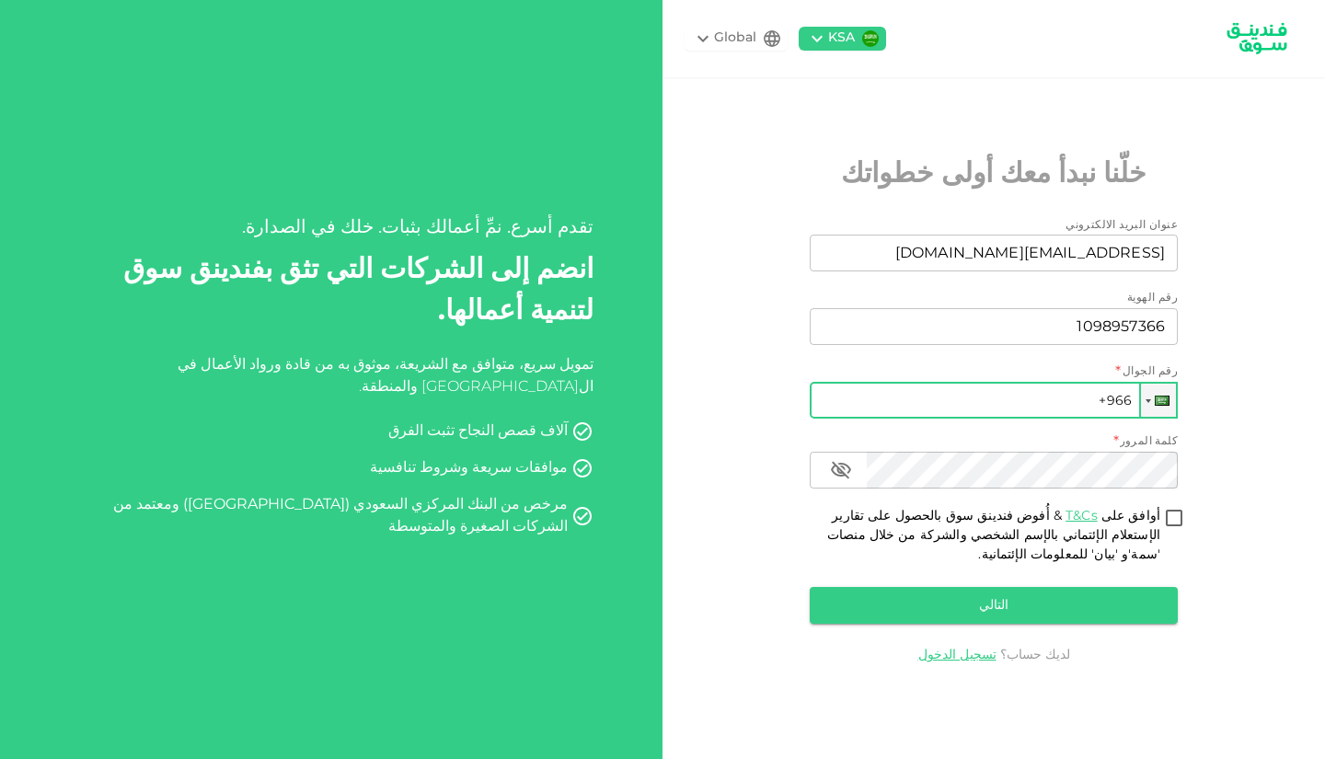
click at [946, 402] on input "+966" at bounding box center [993, 400] width 368 height 37
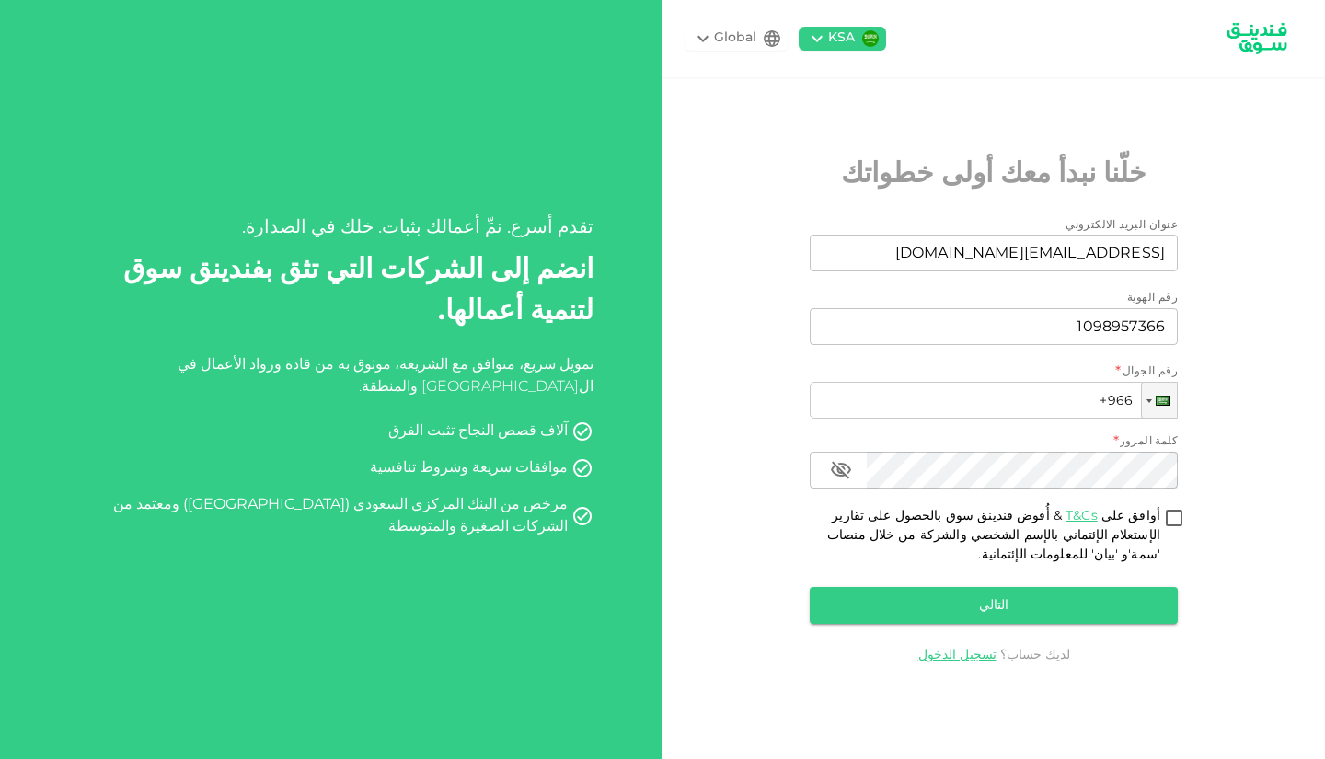
type input "[PHONE_NUMBER]"
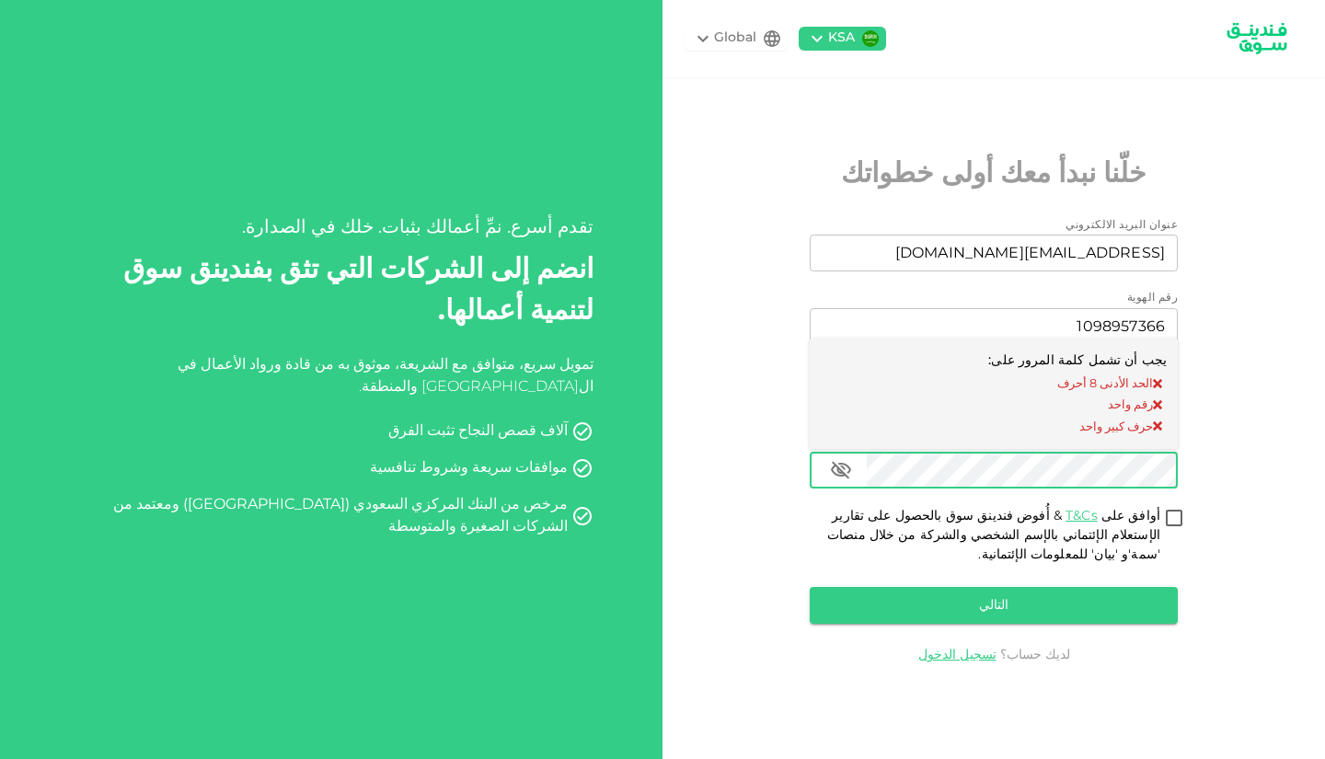
click at [1276, 443] on div "KSA Global خلّنا نبدأ معك أولى خطواتك عنوان البريد الالكتروني عنوان البريد الال…" at bounding box center [993, 379] width 662 height 759
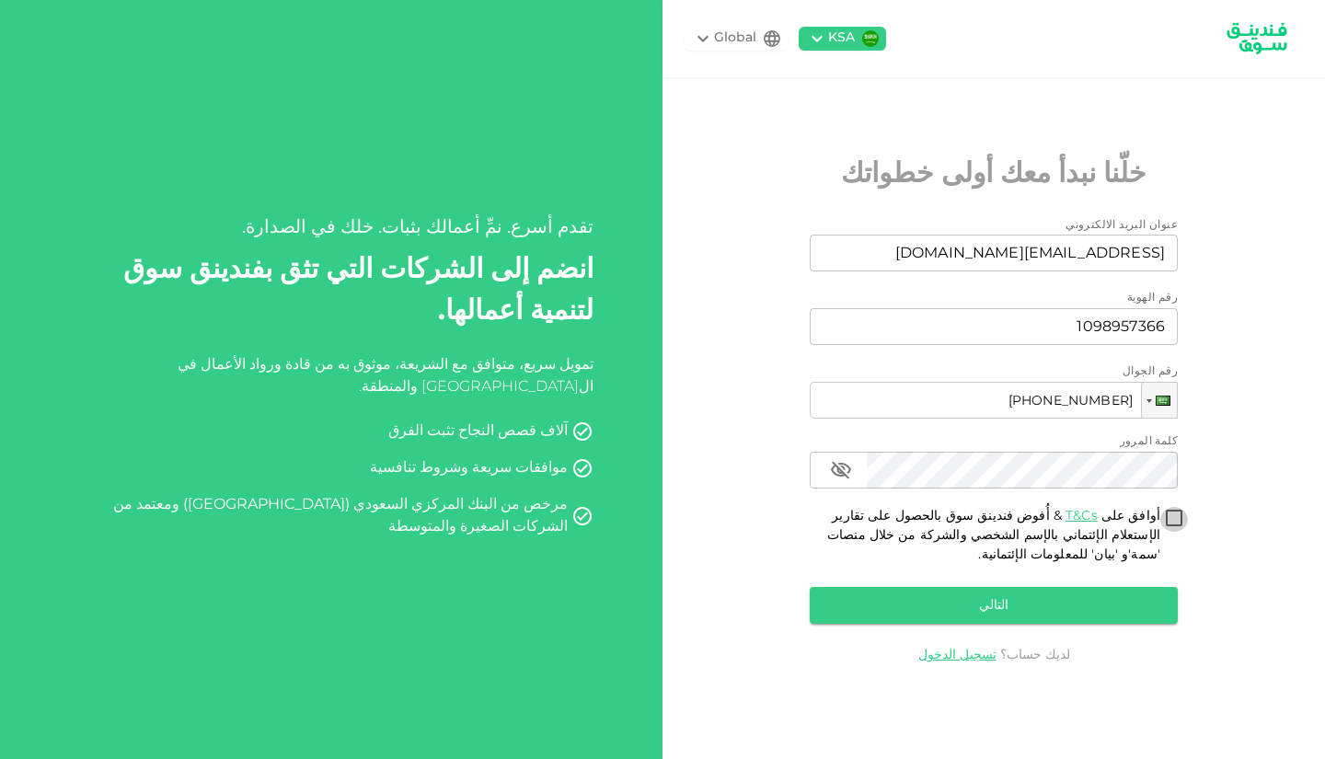
click at [1171, 514] on input "أوافق على T&Cs & أُفوض فندينق سوق بالحصول على تقارير الإستعلام الإئتماني بالإسم…" at bounding box center [1174, 519] width 28 height 25
checkbox input "true"
click at [1067, 620] on button "التالي" at bounding box center [993, 605] width 368 height 37
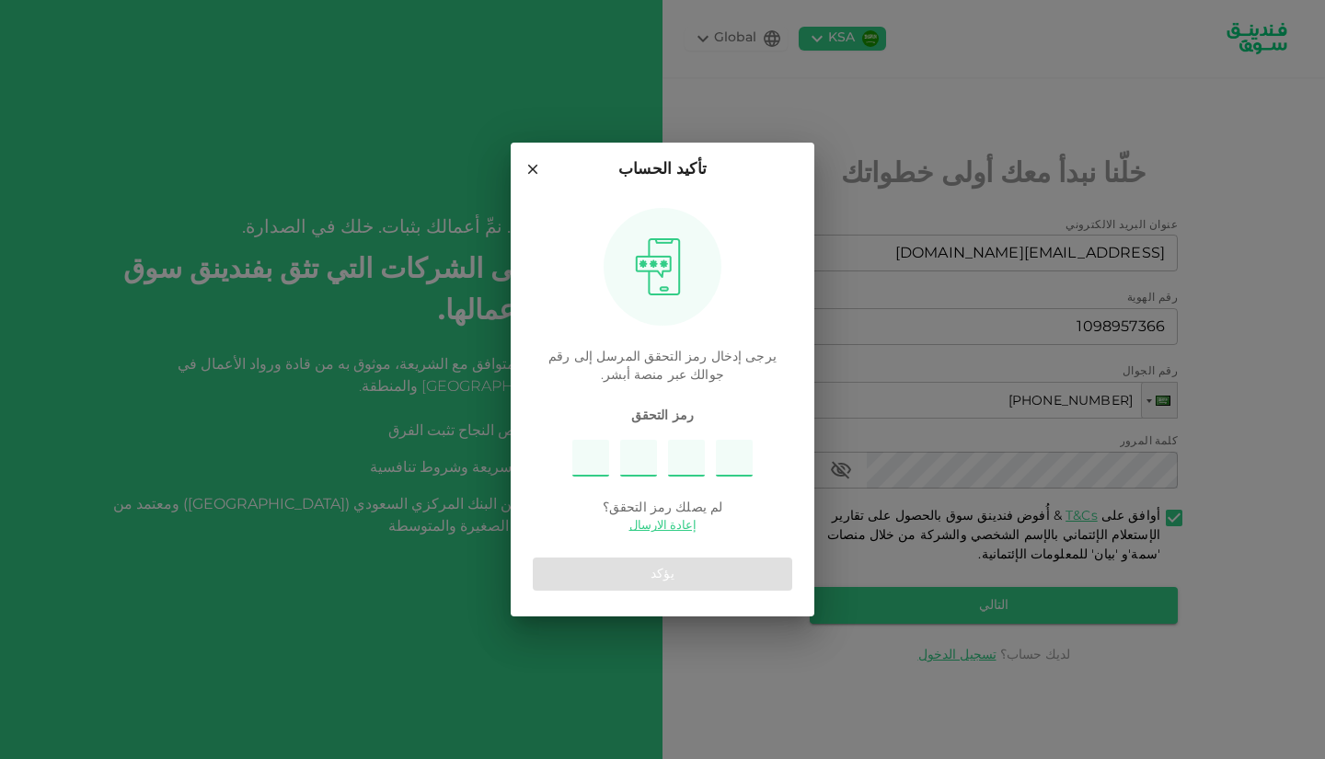
click at [580, 452] on input "Please enter OTP character 1" at bounding box center [590, 458] width 37 height 37
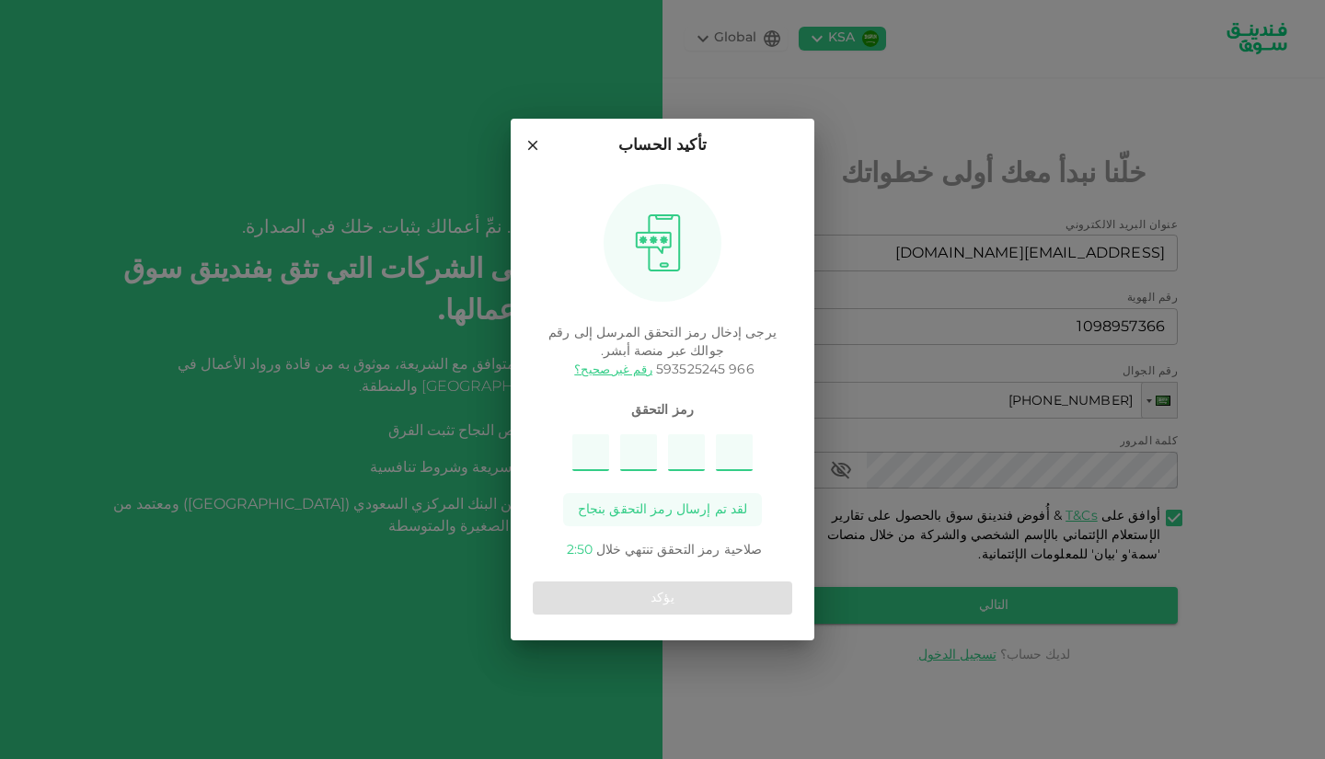
type input "8"
type input "5"
type input "3"
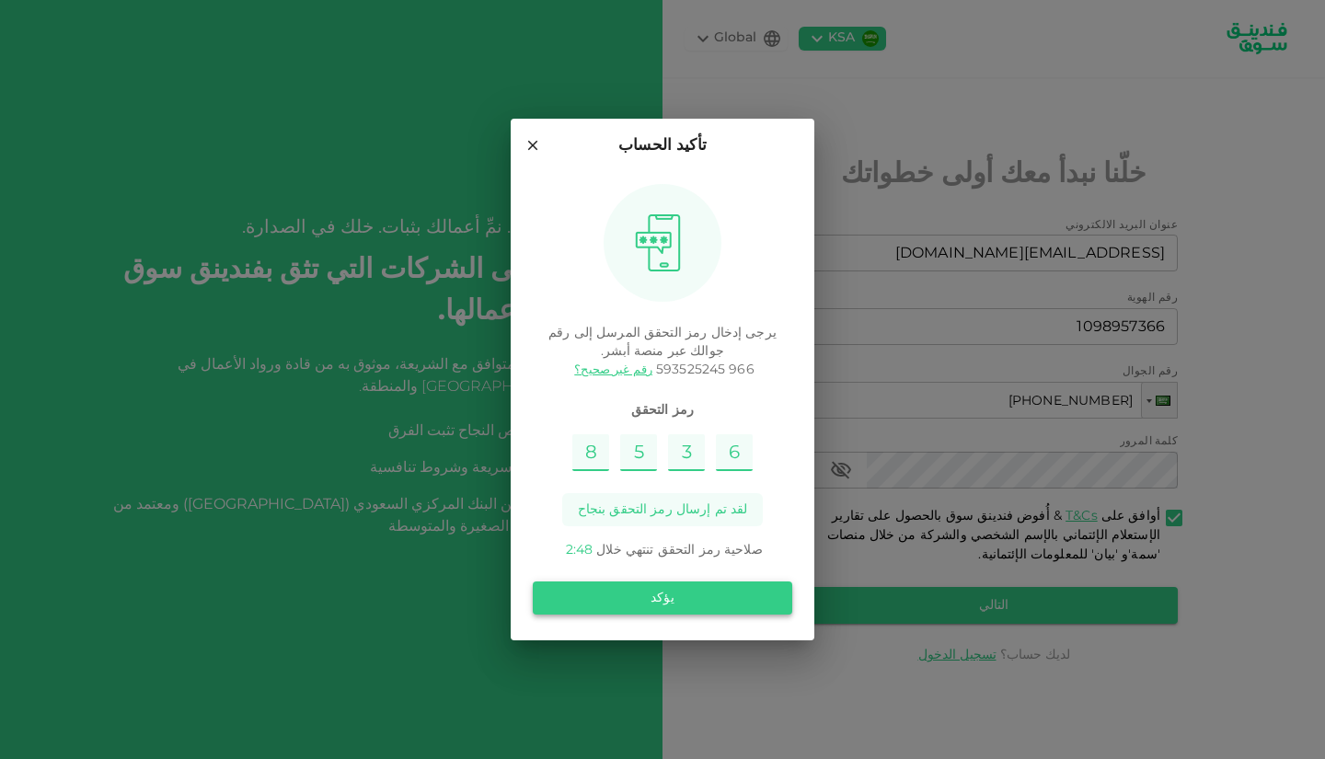
type input "6"
click at [668, 591] on button "يؤكد" at bounding box center [662, 597] width 259 height 33
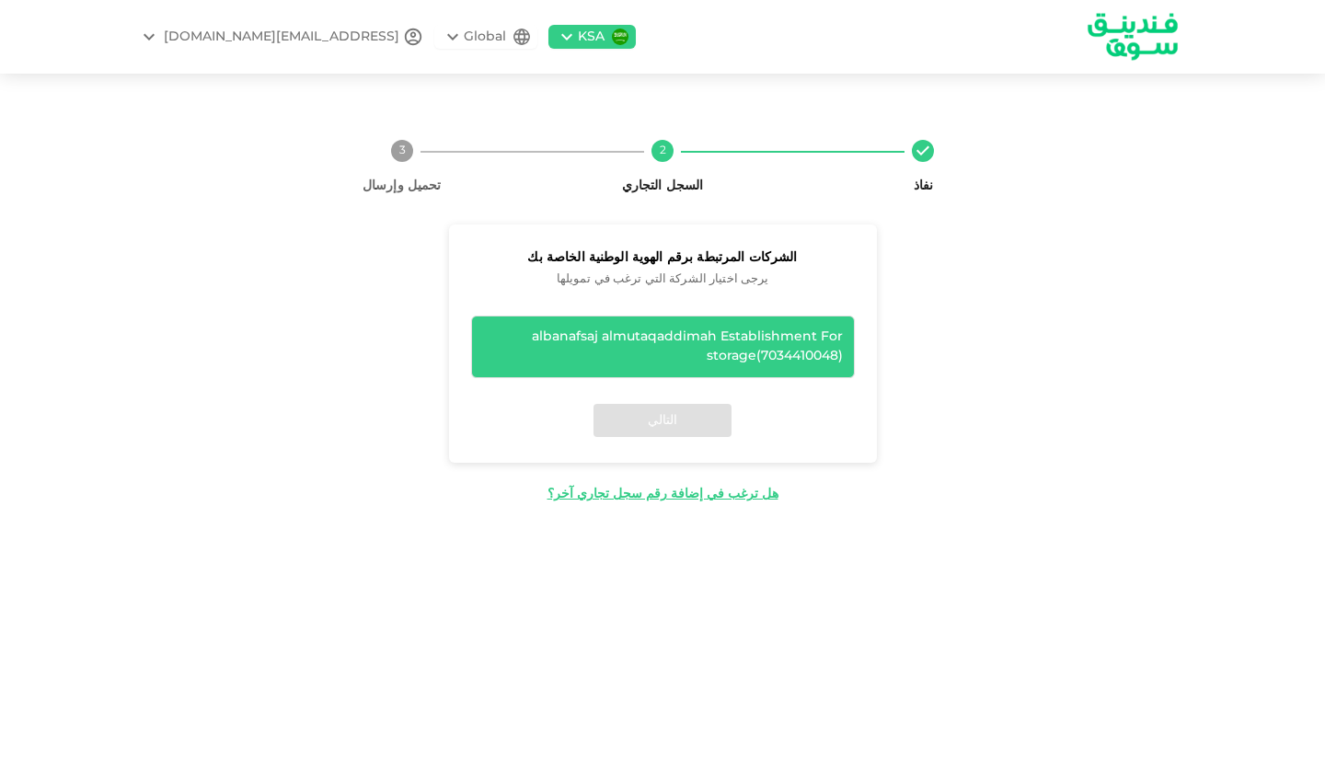
click at [811, 347] on div "albanafsaj almutaqaddimah Establishment For storage ( 7034410048 )" at bounding box center [663, 346] width 360 height 39
click at [668, 412] on button "التالي" at bounding box center [662, 420] width 138 height 33
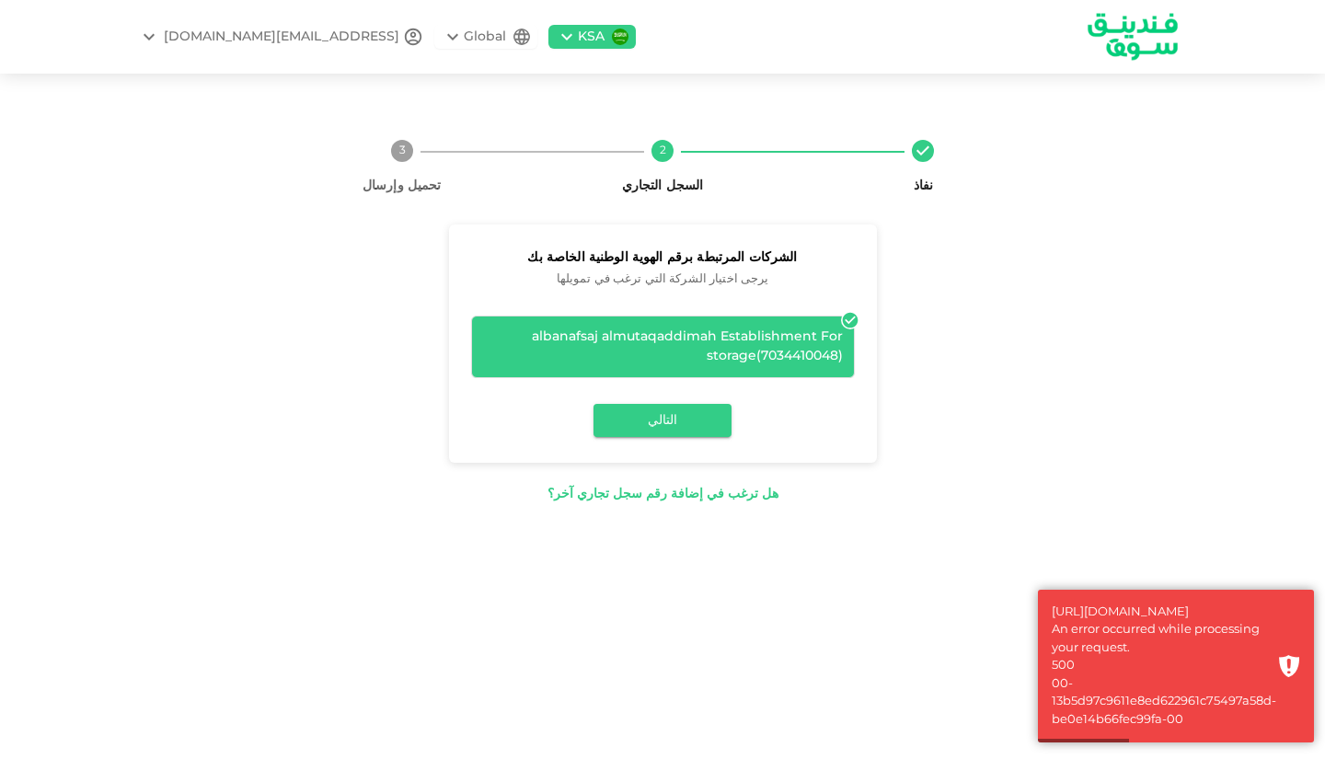
click at [632, 491] on div "هل ترغب في إضافة رقم سجل تجاري آخر؟" at bounding box center [662, 494] width 231 height 19
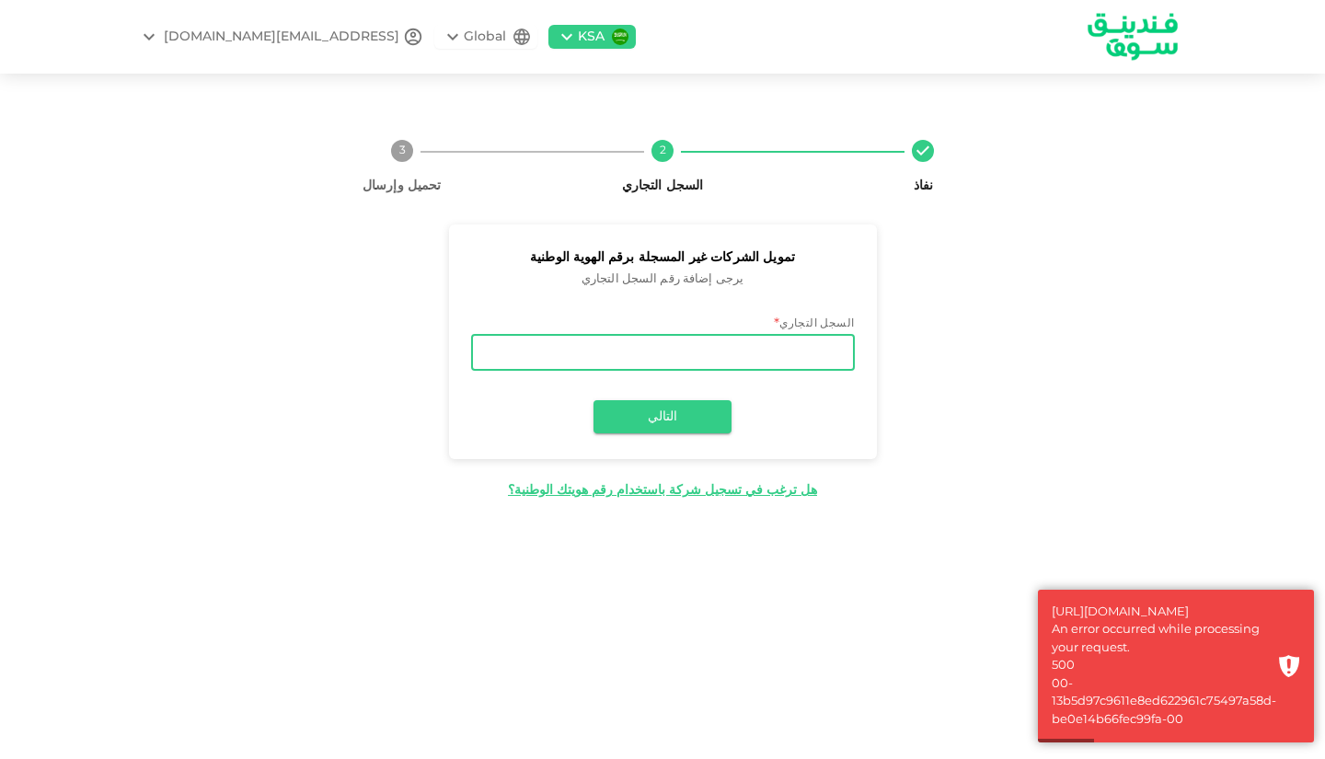
click at [707, 345] on input "السجل التجاري" at bounding box center [663, 352] width 384 height 37
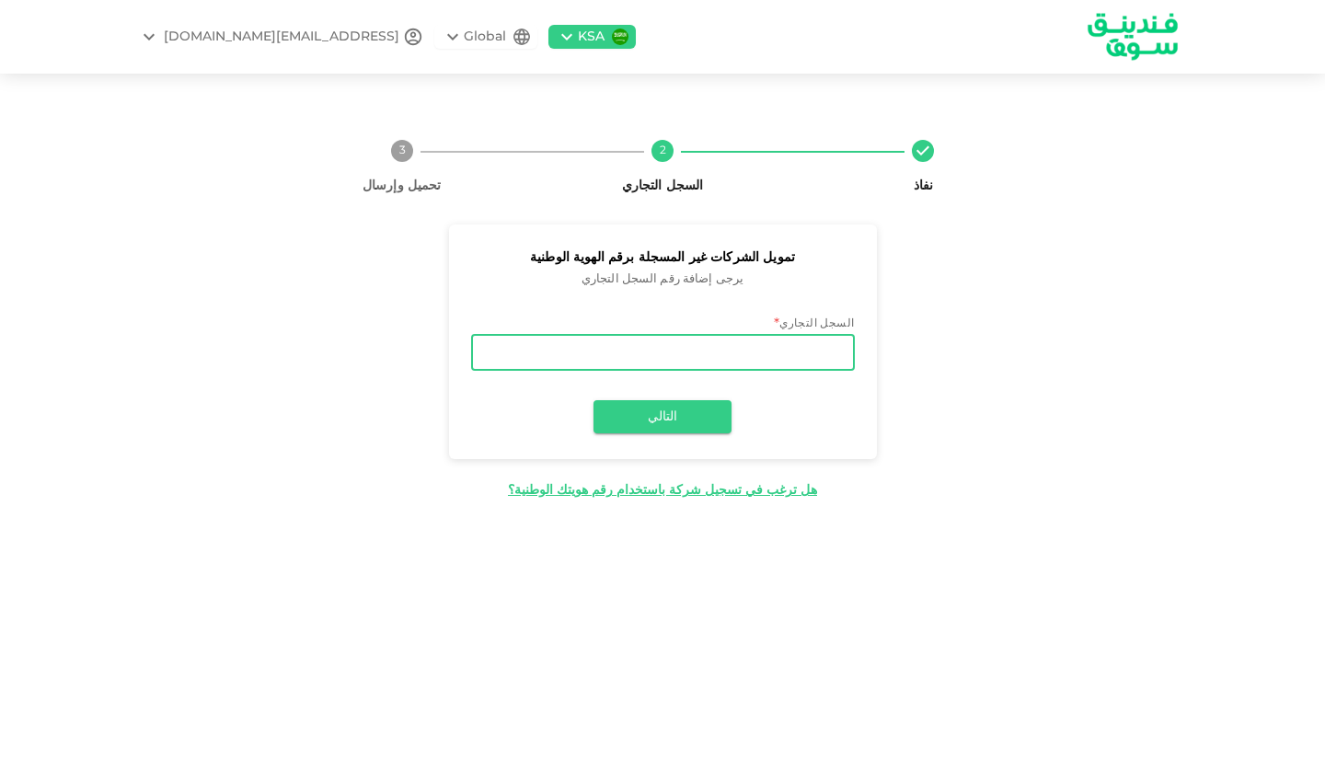
paste input "Funding Souq"
paste input "7025157020"
click at [673, 418] on button "التالي" at bounding box center [662, 416] width 138 height 33
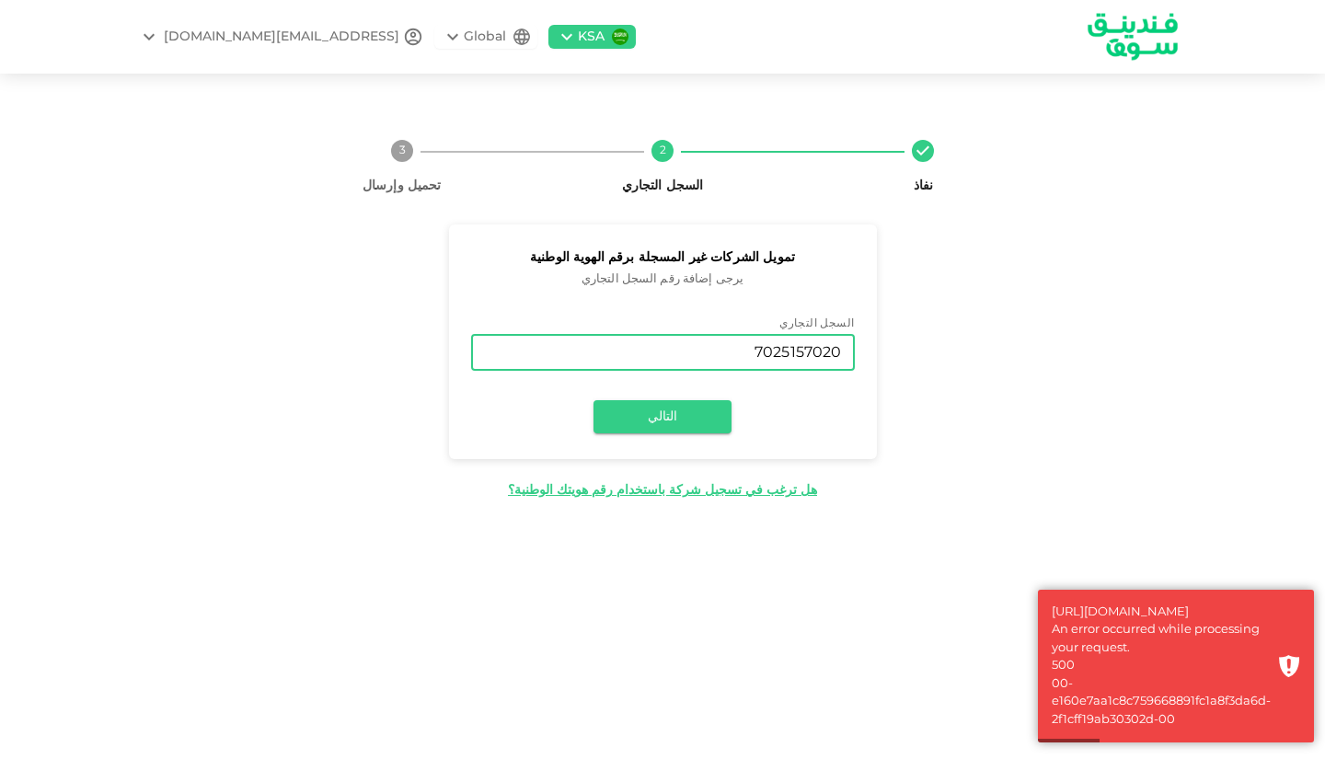
click at [790, 343] on input "7025157020" at bounding box center [663, 352] width 384 height 37
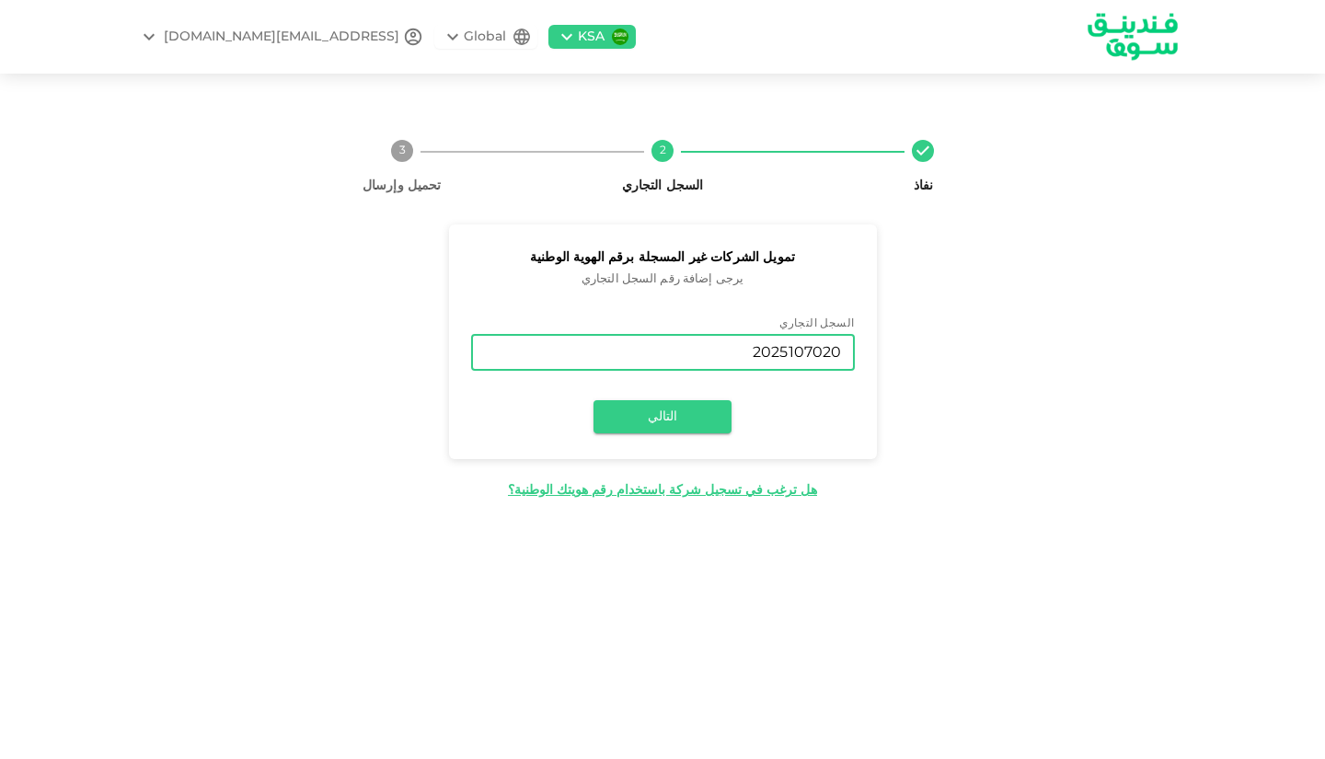
type input "2025107020"
click at [624, 420] on button "التالي" at bounding box center [662, 416] width 138 height 33
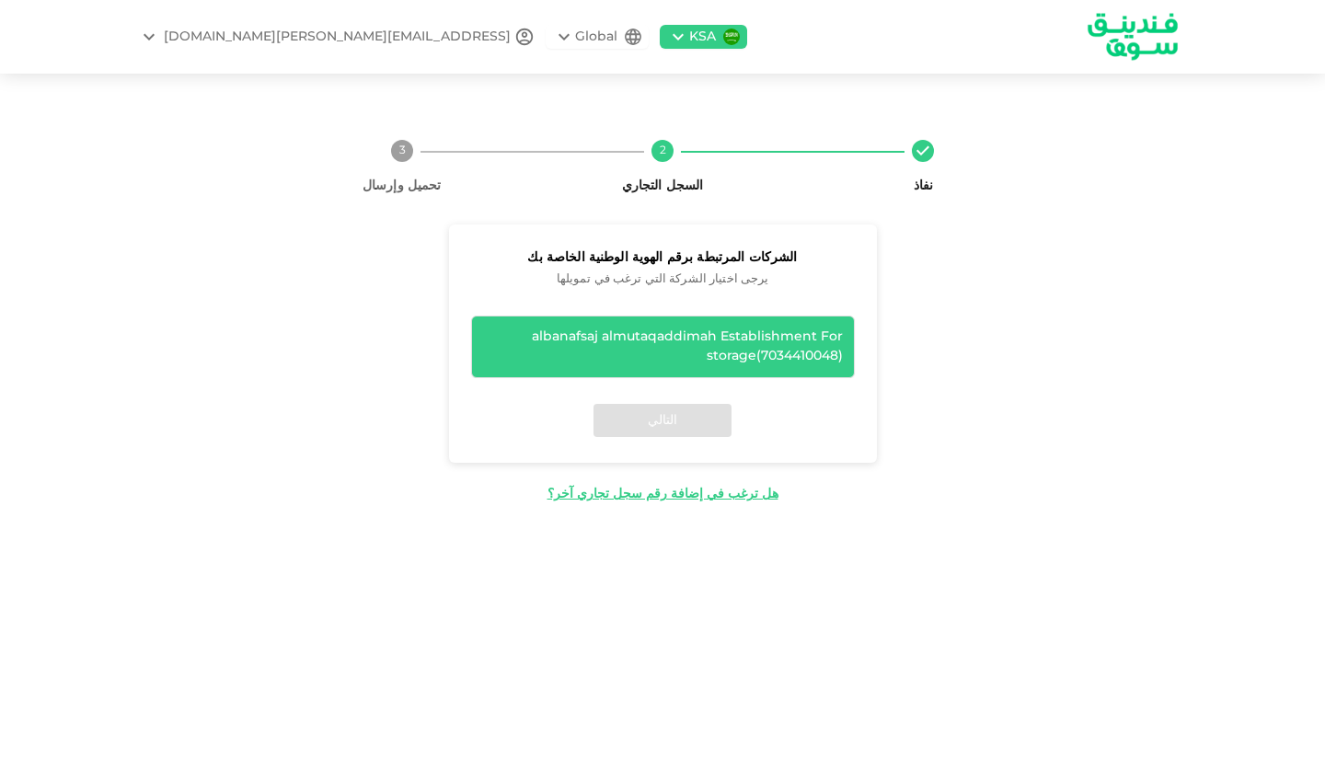
click at [671, 343] on div "albanafsaj almutaqaddimah Establishment For storage ( 7034410048 )" at bounding box center [663, 346] width 360 height 39
click at [674, 415] on button "التالي" at bounding box center [662, 420] width 138 height 33
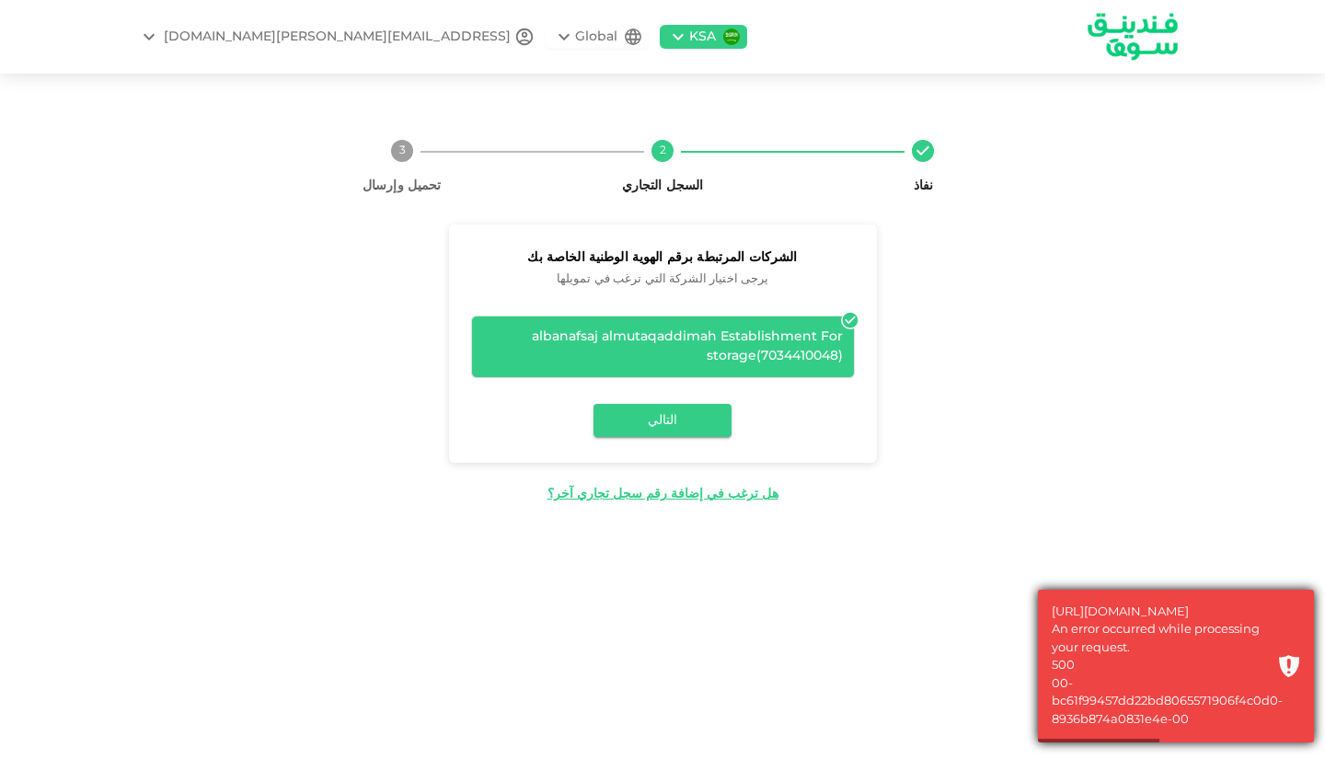
click at [1251, 702] on div "[URL][DOMAIN_NAME] An error occurred while processing your request. 500 00-bc61…" at bounding box center [1159, 666] width 216 height 126
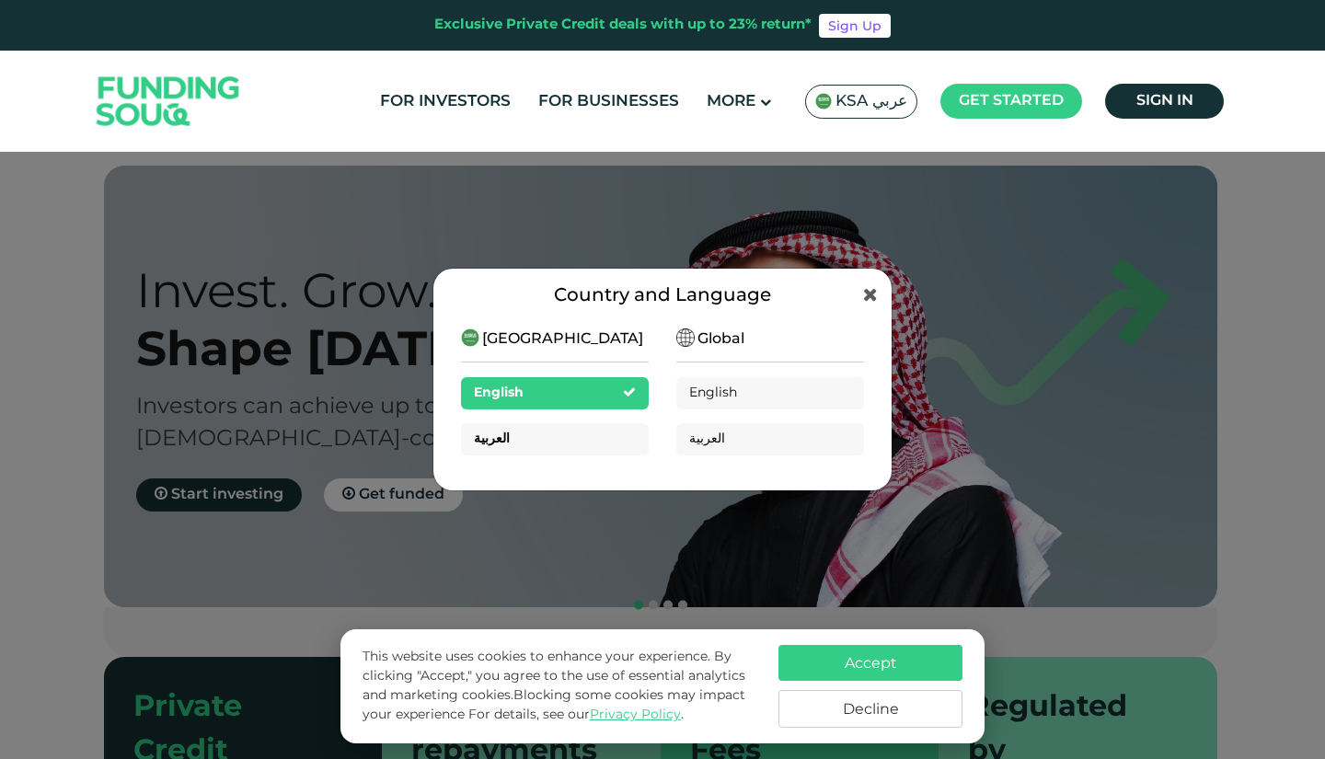
click at [568, 437] on div "العربية" at bounding box center [555, 439] width 188 height 32
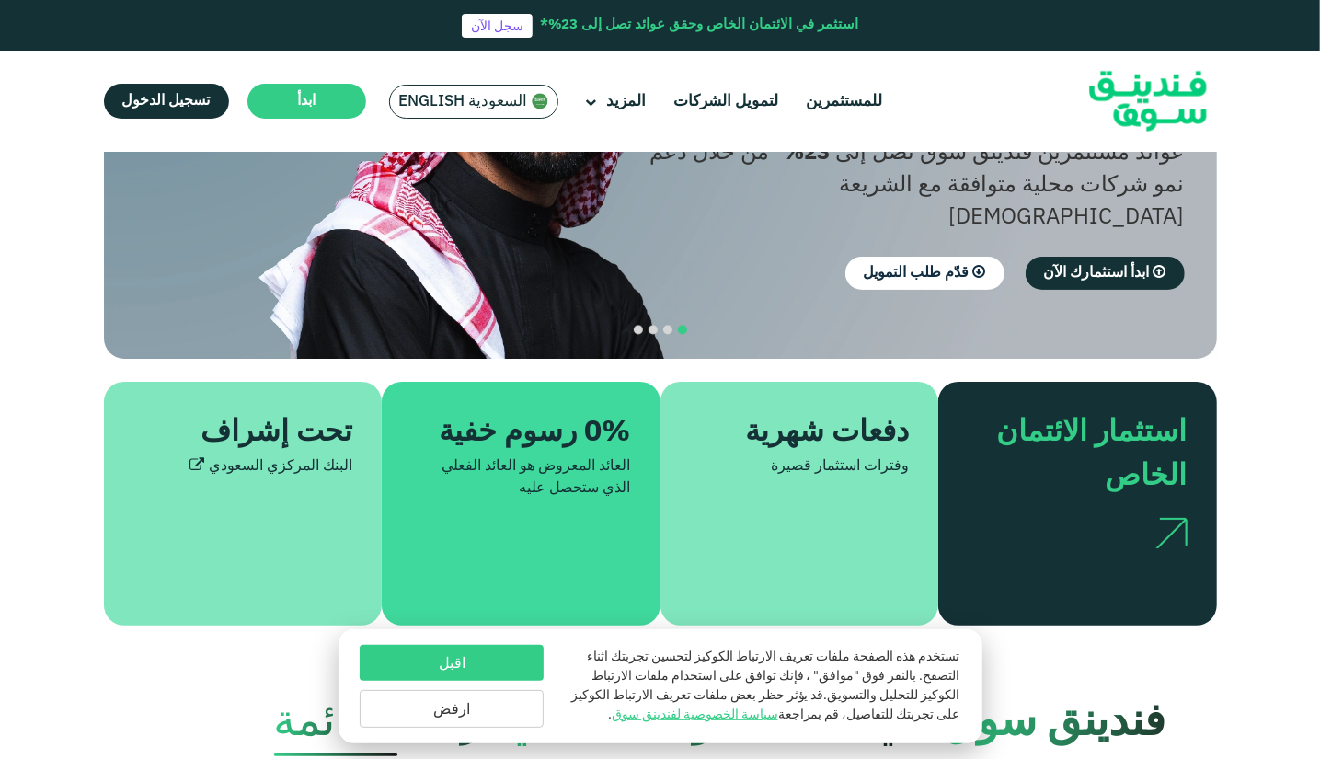
scroll to position [259, 0]
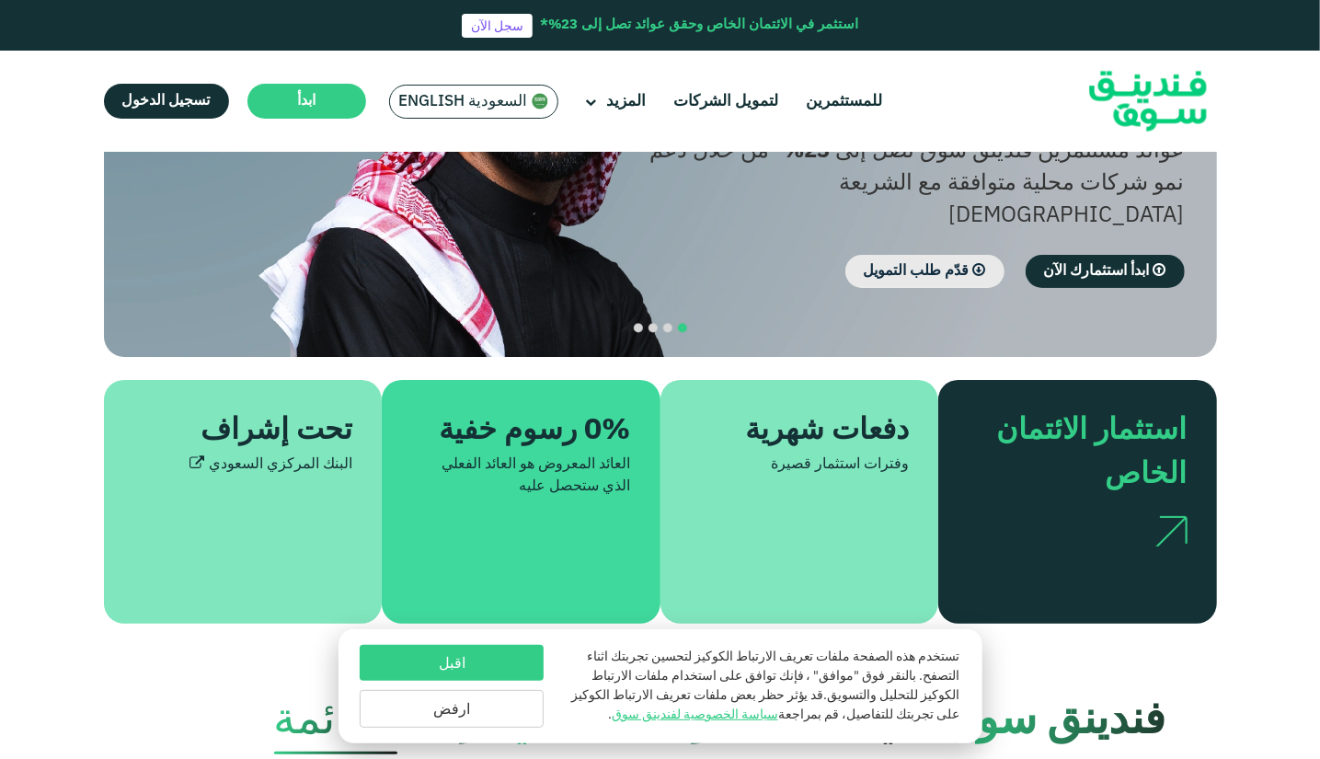
click at [907, 264] on span "قدّم طلب التمويل" at bounding box center [917, 271] width 106 height 14
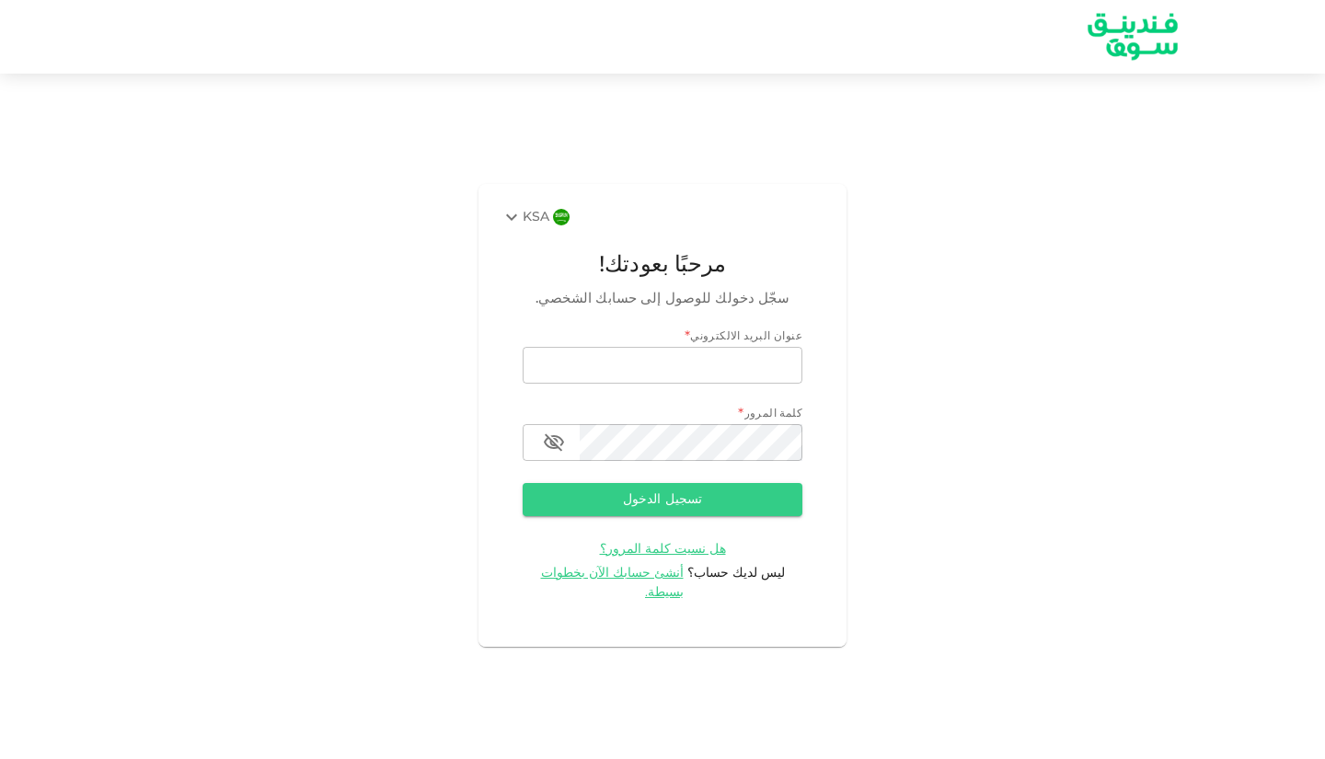
type input "[EMAIL_ADDRESS][PERSON_NAME][DOMAIN_NAME]"
click at [893, 128] on div "KSA مرحبًا بعودتك! سجّل دخولك للوصول إلى حسابك الشخصي. عنوان البريد الالكتروني …" at bounding box center [662, 415] width 1325 height 639
